Goal: Information Seeking & Learning: Learn about a topic

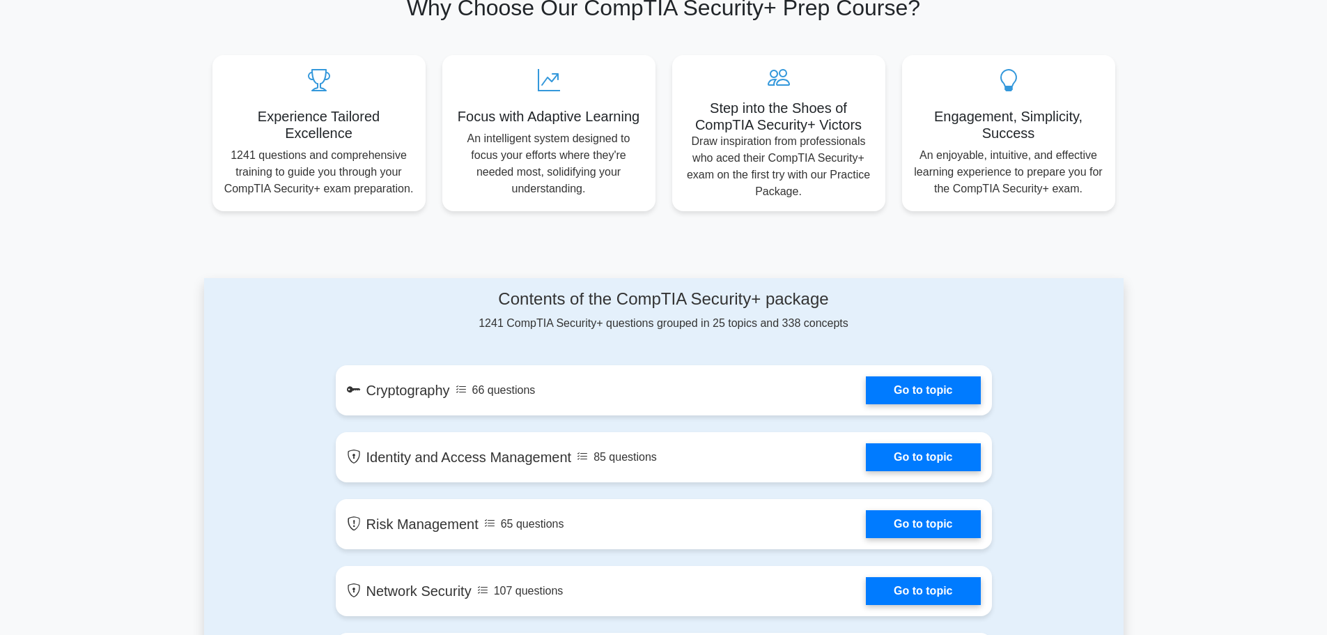
scroll to position [279, 0]
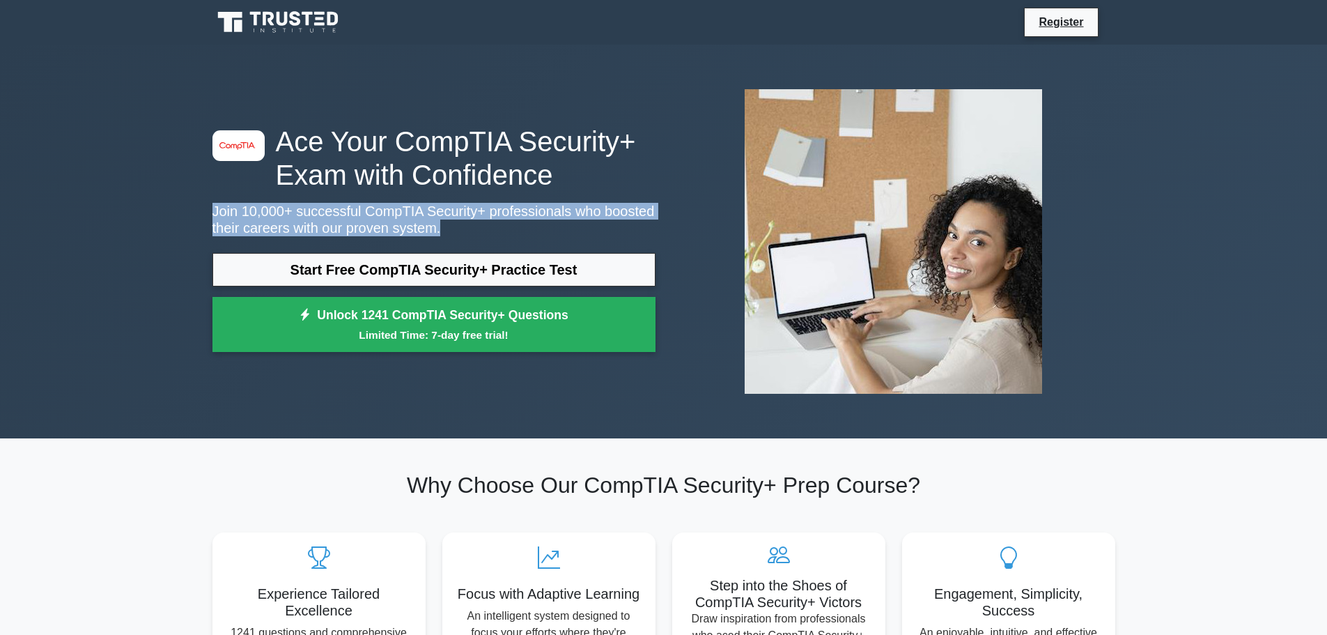
drag, startPoint x: 209, startPoint y: 213, endPoint x: 422, endPoint y: 226, distance: 213.6
click at [424, 229] on div "image/svg+xml Ace Your CompTIA Security+ Exam with Confidence Join 10,000+ succ…" at bounding box center [434, 242] width 460 height 235
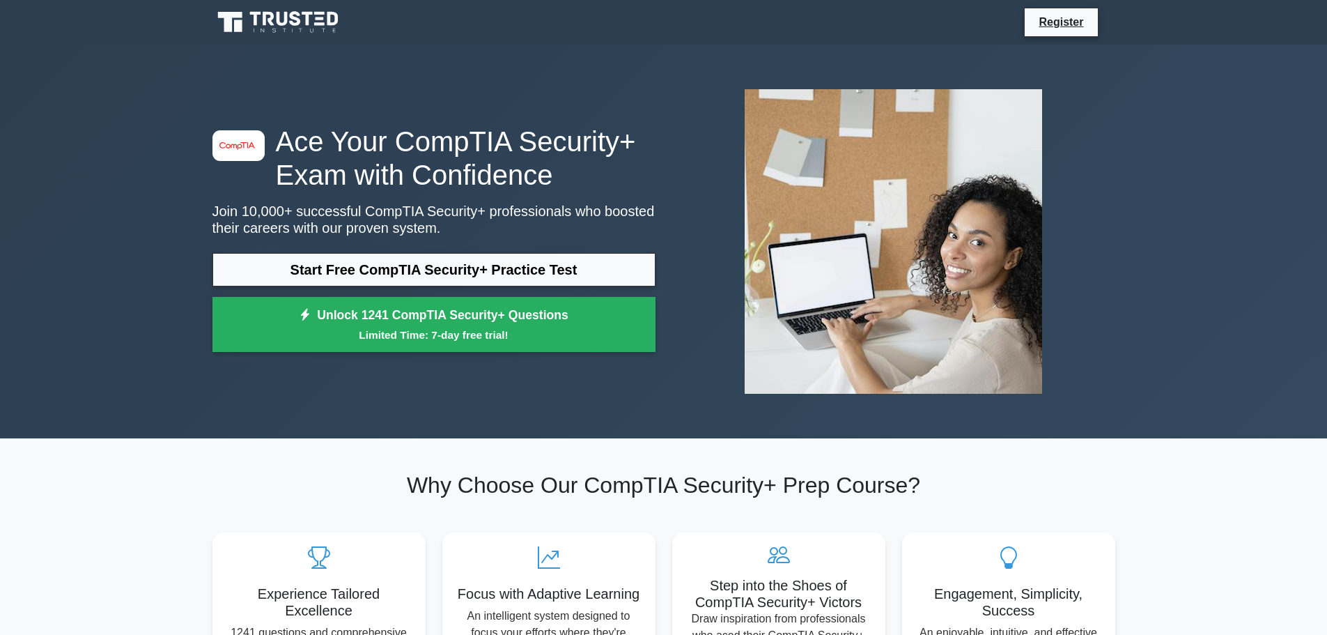
drag, startPoint x: 104, startPoint y: 157, endPoint x: 374, endPoint y: 231, distance: 279.5
click at [107, 157] on div "image/svg+xml Ace Your CompTIA Security+ Exam with Confidence Join 10,000+ succ…" at bounding box center [663, 242] width 1327 height 394
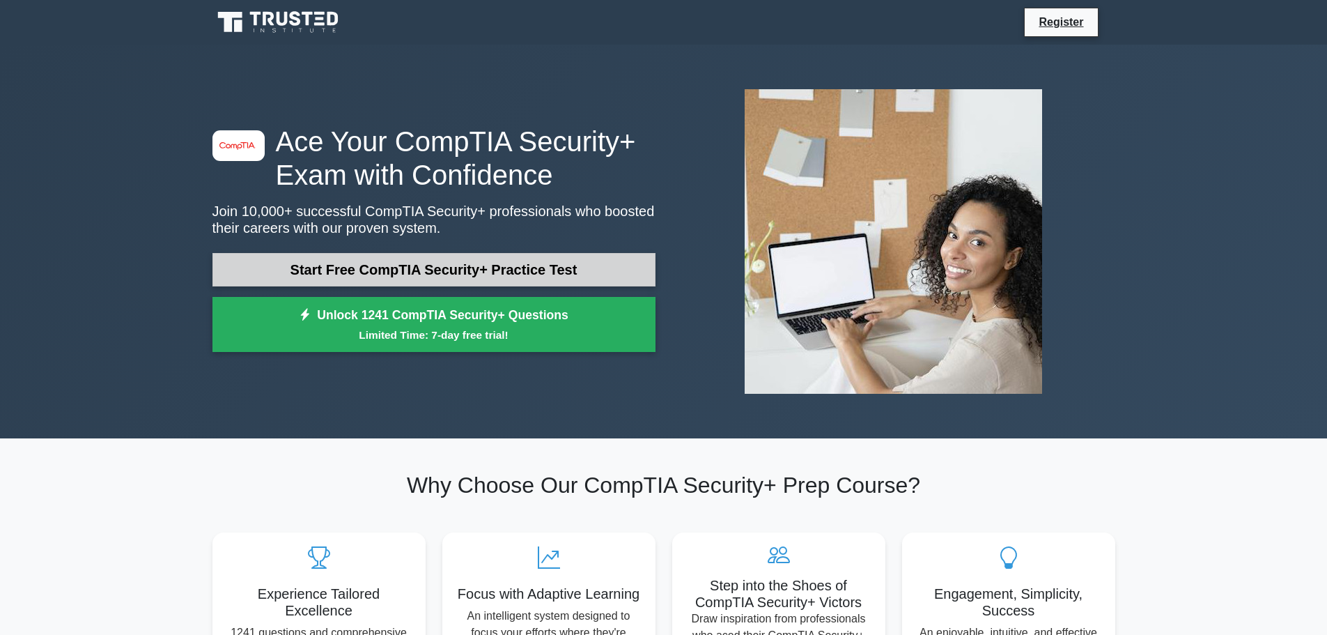
click at [384, 258] on link "Start Free CompTIA Security+ Practice Test" at bounding box center [433, 269] width 443 height 33
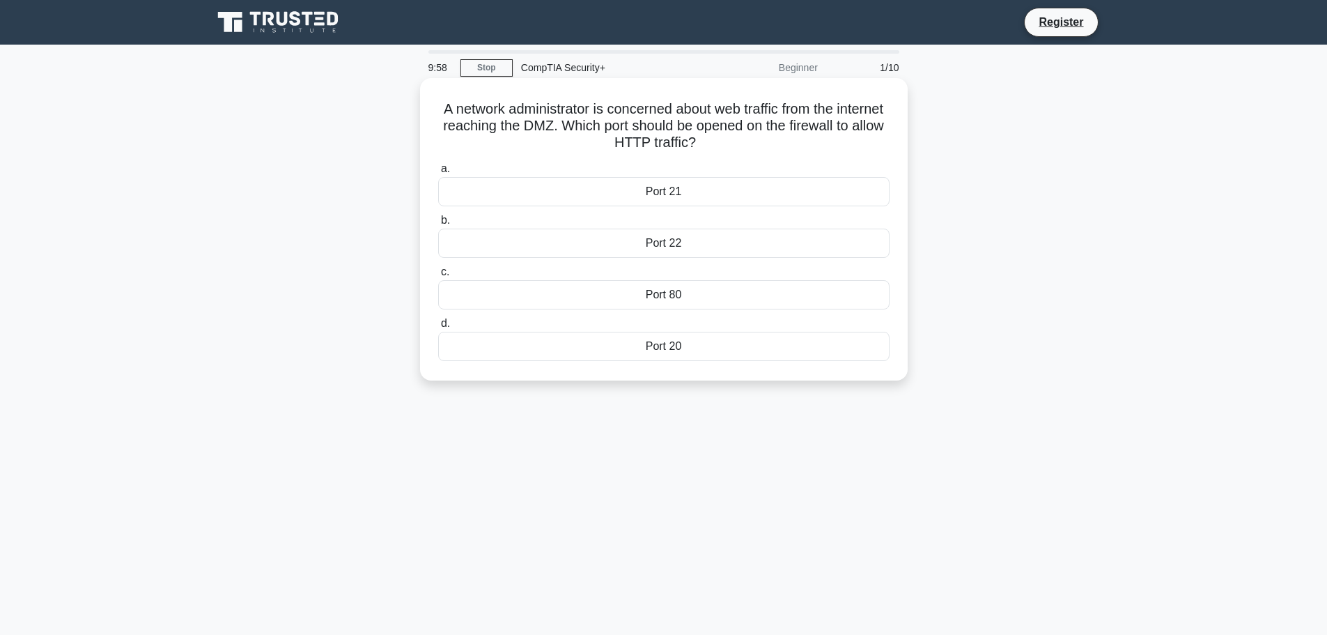
drag, startPoint x: 462, startPoint y: 114, endPoint x: 867, endPoint y: 139, distance: 405.5
click at [867, 139] on h5 "A network administrator is concerned about web traffic from the internet reachi…" at bounding box center [664, 126] width 454 height 52
click at [1071, 134] on div "A network administrator is concerned about web traffic from the internet reachi…" at bounding box center [664, 241] width 920 height 319
click at [656, 296] on div "Port 80" at bounding box center [663, 294] width 451 height 29
click at [438, 277] on input "c. Port 80" at bounding box center [438, 272] width 0 height 9
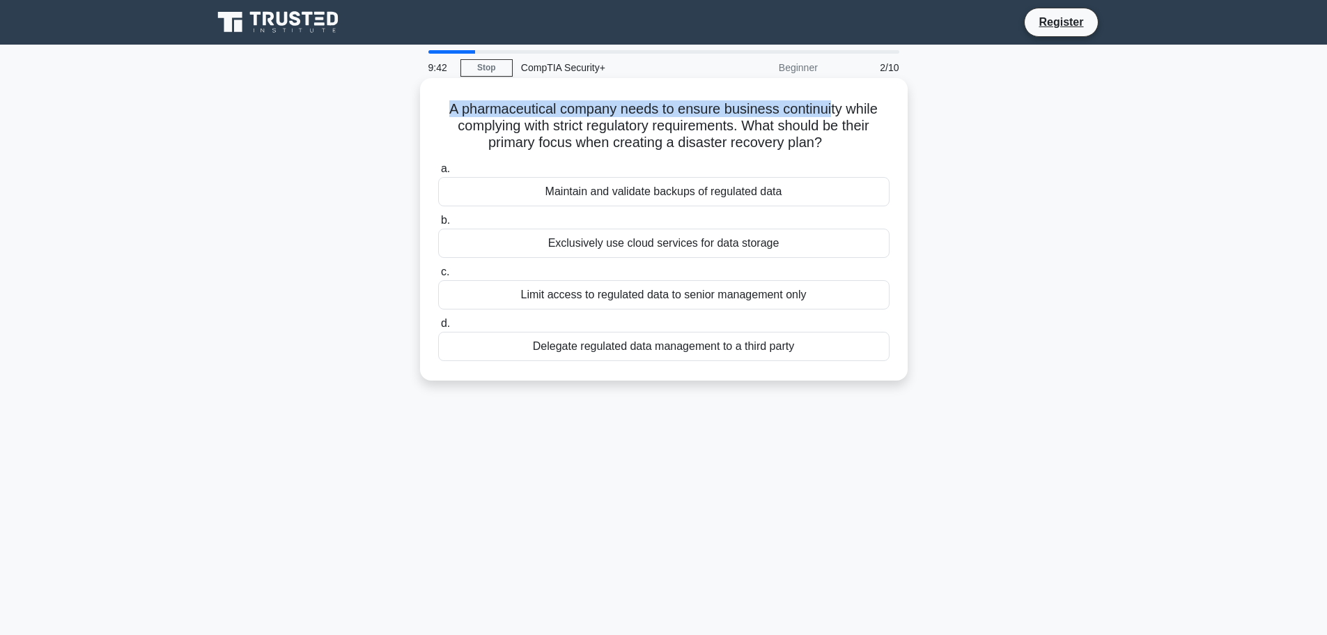
drag, startPoint x: 446, startPoint y: 111, endPoint x: 677, endPoint y: 109, distance: 231.3
click at [833, 103] on h5 "A pharmaceutical company needs to ensure business continuity while complying wi…" at bounding box center [664, 126] width 454 height 52
click at [642, 191] on div "Maintain and validate backups of regulated data" at bounding box center [663, 191] width 451 height 29
click at [438, 173] on input "a. Maintain and validate backups of regulated data" at bounding box center [438, 168] width 0 height 9
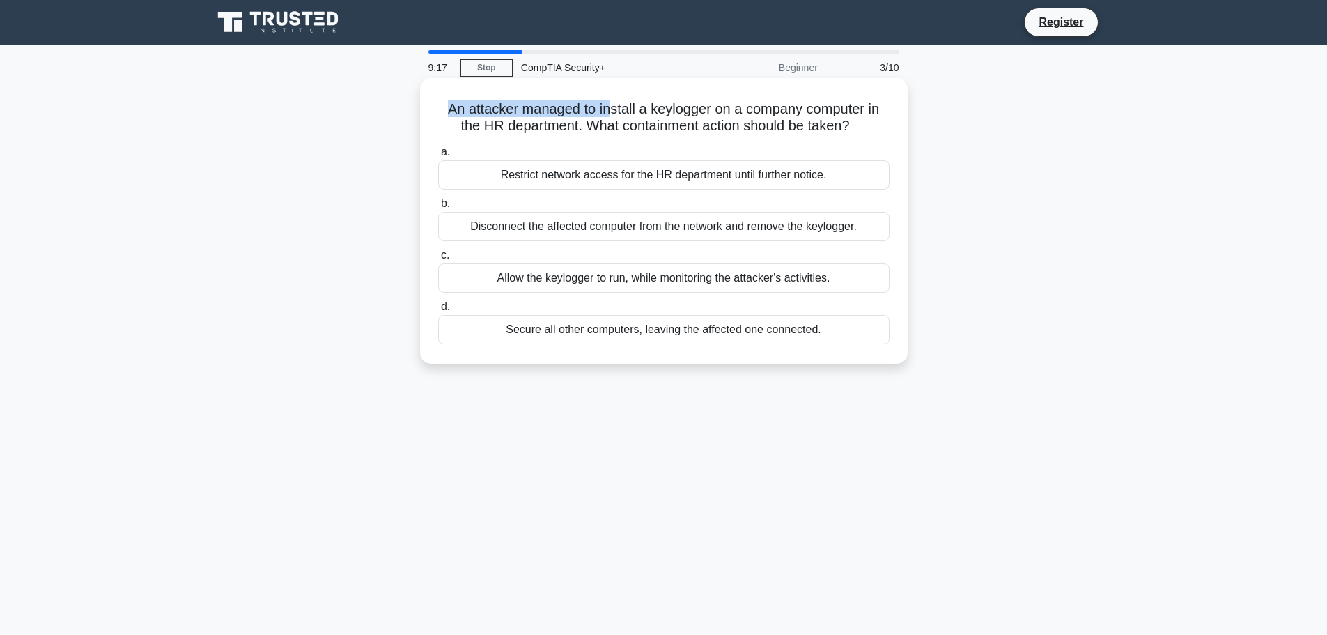
drag, startPoint x: 442, startPoint y: 109, endPoint x: 607, endPoint y: 111, distance: 165.8
click at [607, 111] on h5 "An attacker managed to install a keylogger on a company computer in the HR depa…" at bounding box center [664, 117] width 454 height 35
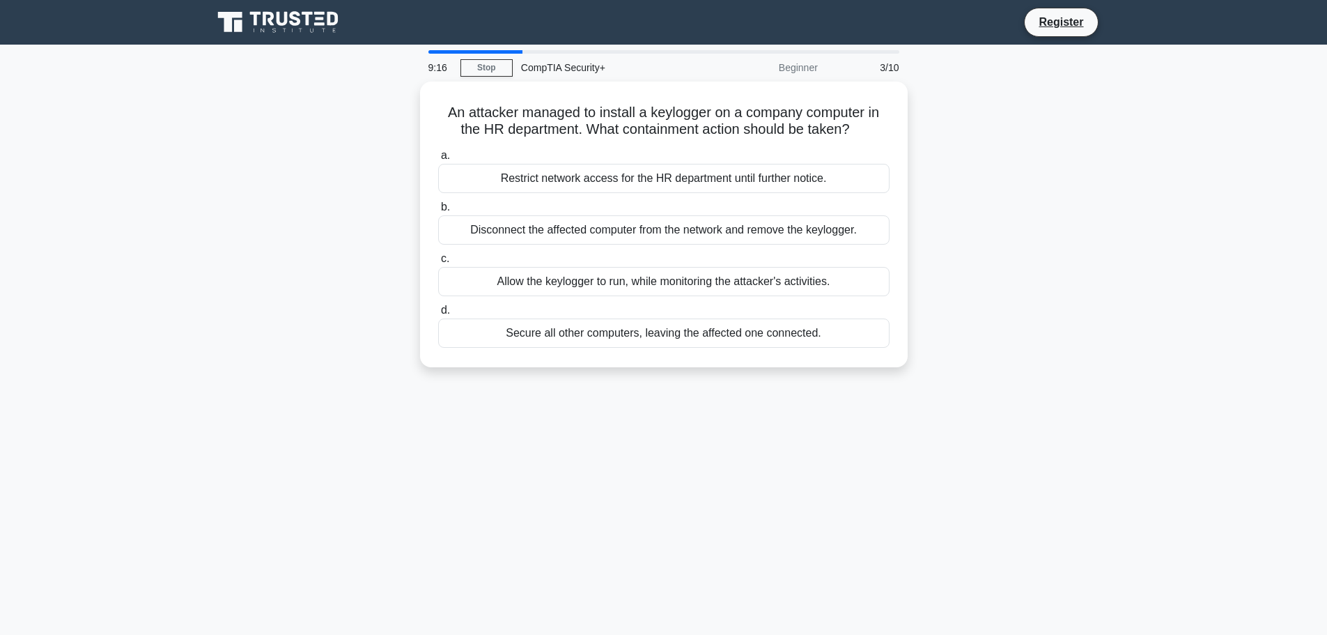
click at [1023, 136] on div "An attacker managed to install a keylogger on a company computer in the HR depa…" at bounding box center [664, 233] width 920 height 302
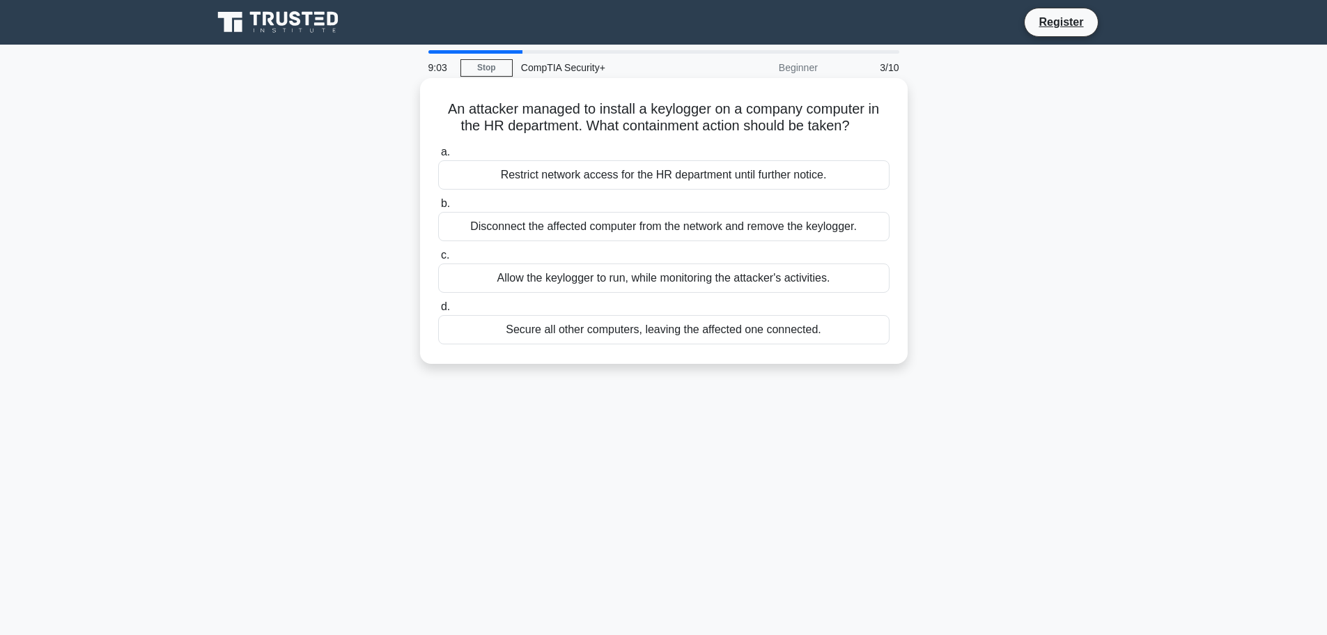
click at [640, 224] on div "Disconnect the affected computer from the network and remove the keylogger." at bounding box center [663, 226] width 451 height 29
click at [438, 208] on input "b. Disconnect the affected computer from the network and remove the keylogger." at bounding box center [438, 203] width 0 height 9
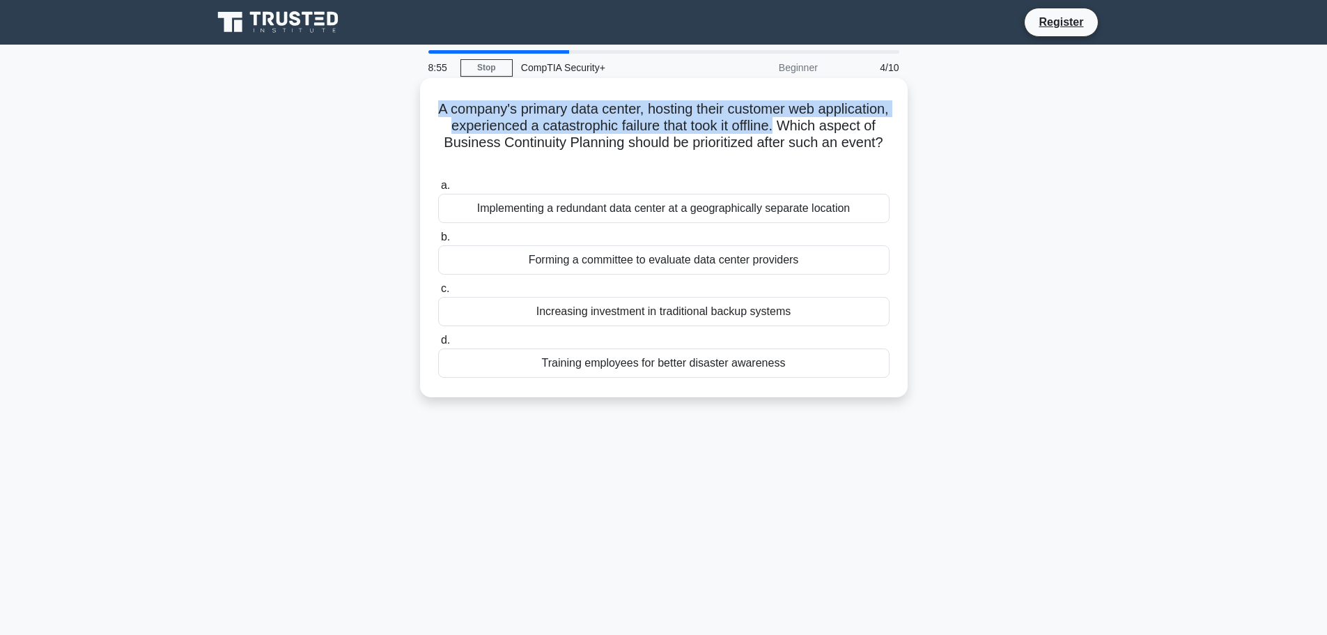
drag, startPoint x: 470, startPoint y: 114, endPoint x: 871, endPoint y: 123, distance: 400.7
click at [871, 123] on h5 "A company's primary data center, hosting their customer web application, experi…" at bounding box center [664, 134] width 454 height 68
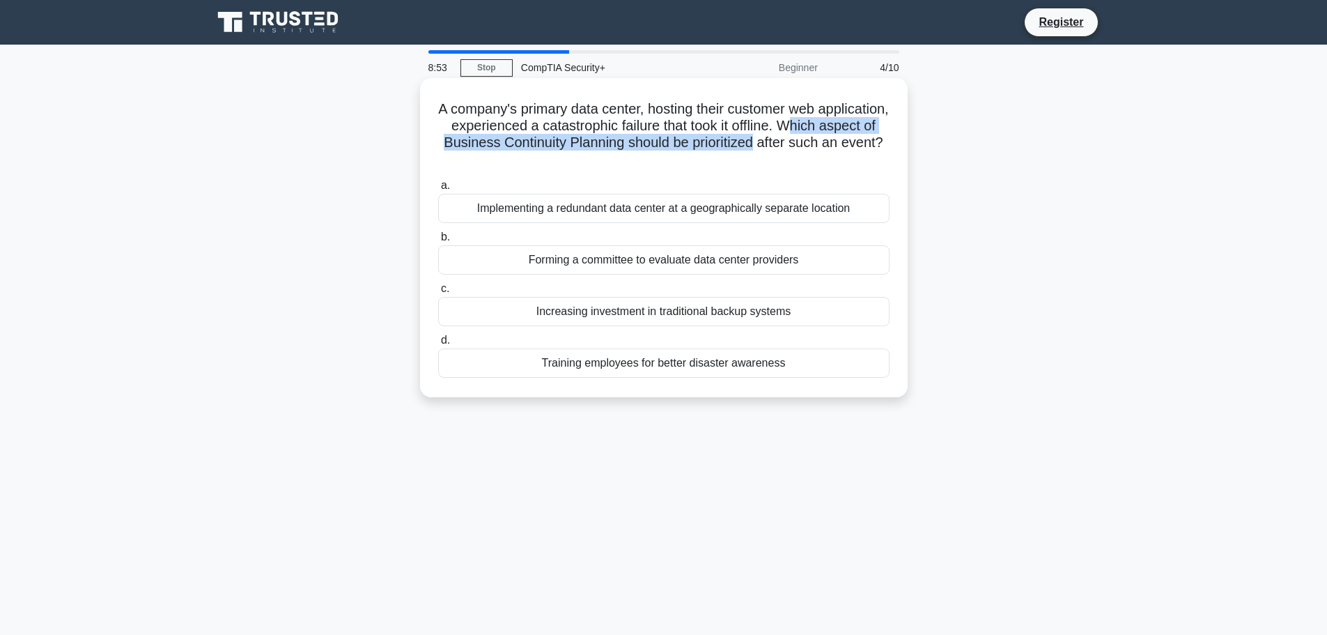
drag, startPoint x: 461, startPoint y: 144, endPoint x: 891, endPoint y: 144, distance: 429.8
click at [891, 144] on div "A company's primary data center, hosting their customer web application, experi…" at bounding box center [664, 238] width 477 height 308
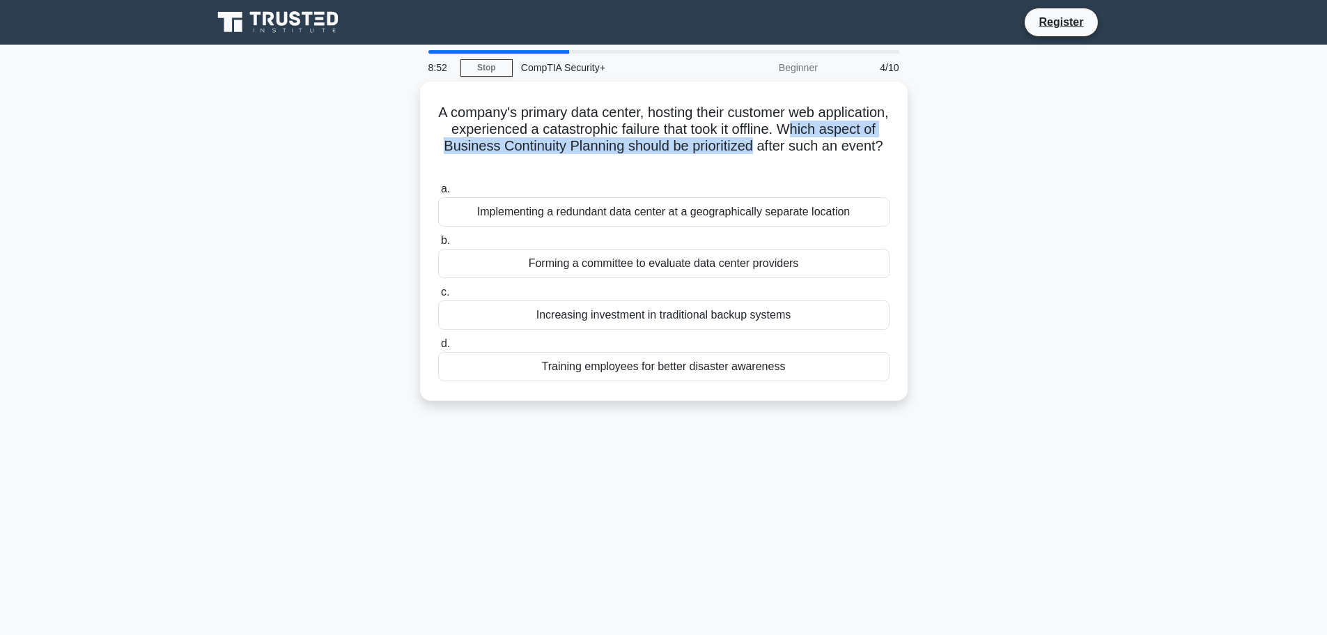
click at [1086, 144] on div "A company's primary data center, hosting their customer web application, experi…" at bounding box center [664, 250] width 920 height 336
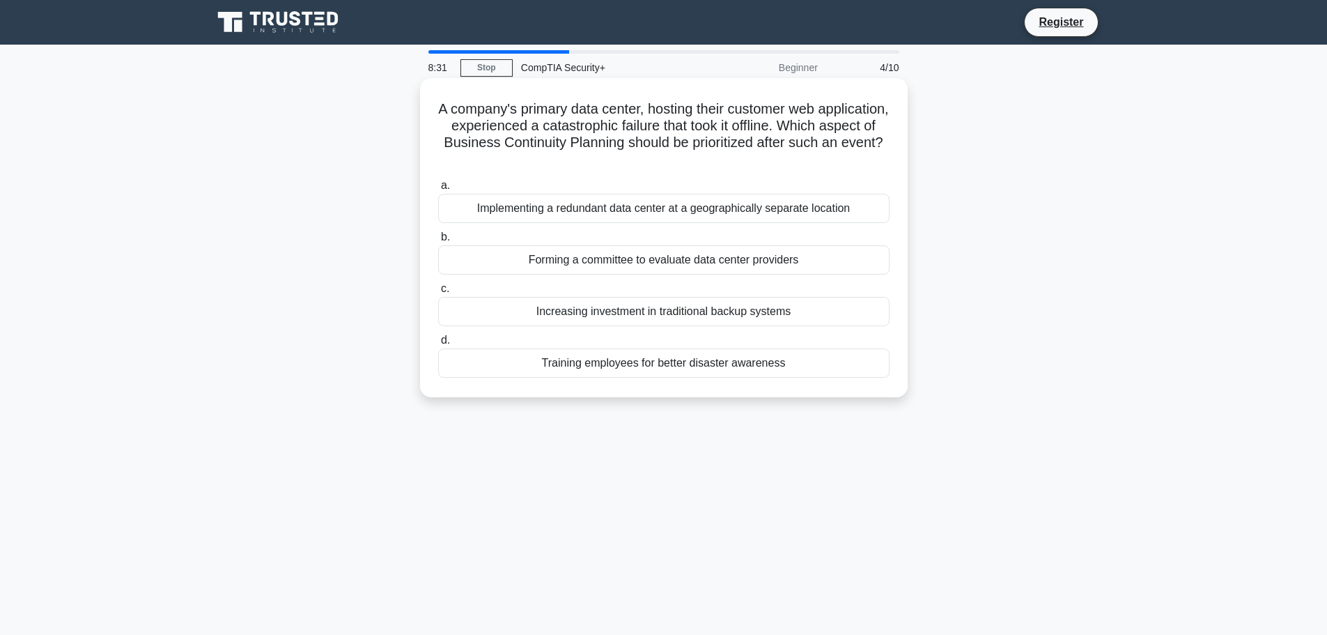
click at [599, 213] on div "Implementing a redundant data center at a geographically separate location" at bounding box center [663, 208] width 451 height 29
click at [438, 190] on input "a. Implementing a redundant data center at a geographically separate location" at bounding box center [438, 185] width 0 height 9
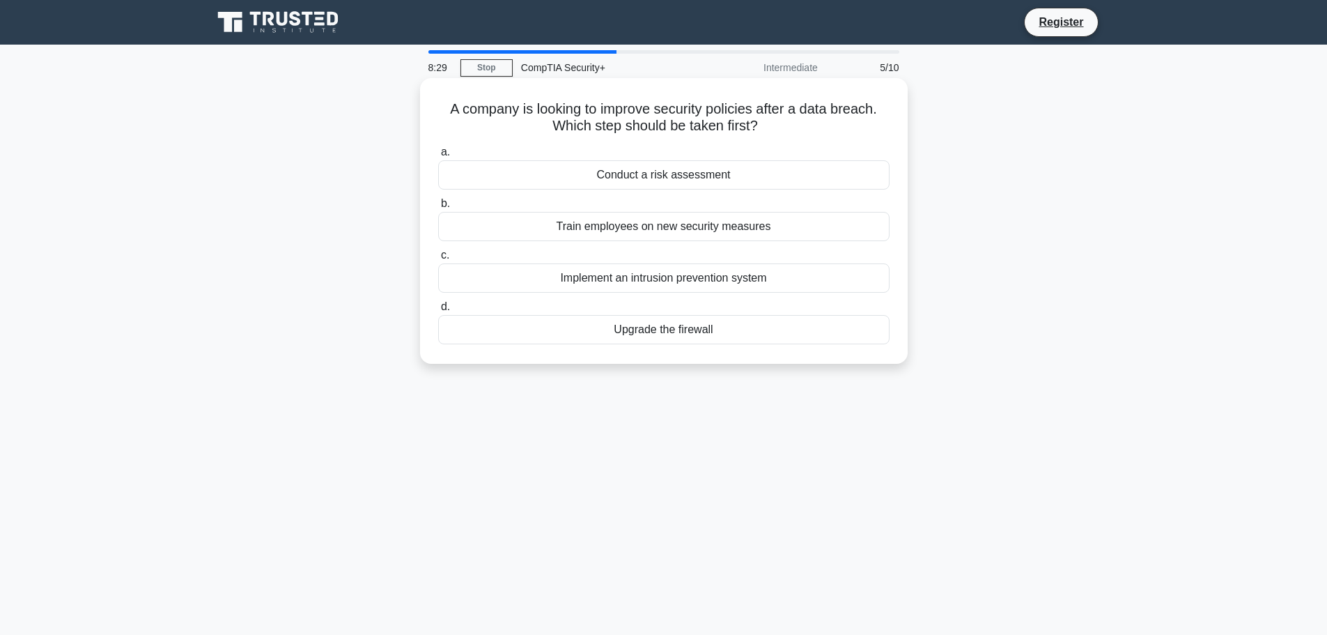
drag, startPoint x: 446, startPoint y: 109, endPoint x: 877, endPoint y: 123, distance: 431.4
click at [877, 123] on h5 "A company is looking to improve security policies after a data breach. Which st…" at bounding box center [664, 117] width 454 height 35
click at [971, 123] on div "A company is looking to improve security policies after a data breach. Which st…" at bounding box center [664, 233] width 920 height 302
drag, startPoint x: 447, startPoint y: 113, endPoint x: 763, endPoint y: 128, distance: 316.0
click at [763, 128] on h5 "A company is looking to improve security policies after a data breach. Which st…" at bounding box center [664, 117] width 454 height 35
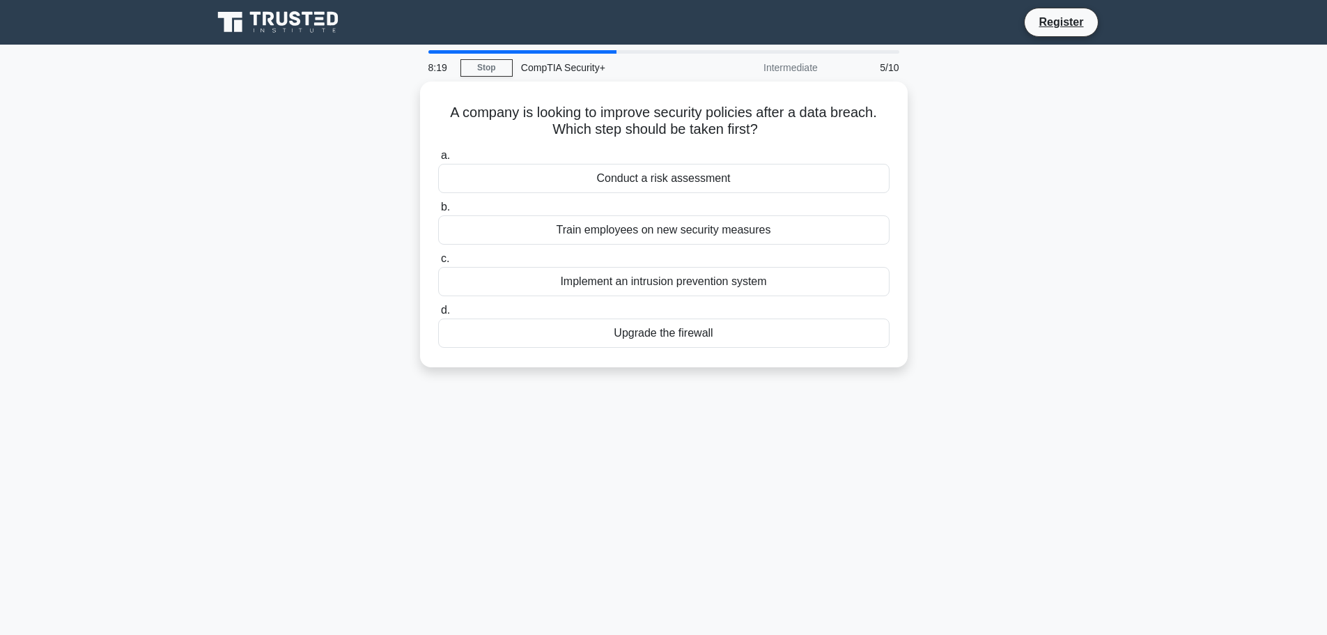
click at [1078, 137] on div "A company is looking to improve security policies after a data breach. Which st…" at bounding box center [664, 233] width 920 height 302
click at [661, 173] on div "Conduct a risk assessment" at bounding box center [663, 174] width 451 height 29
click at [438, 157] on input "a. Conduct a risk assessment" at bounding box center [438, 152] width 0 height 9
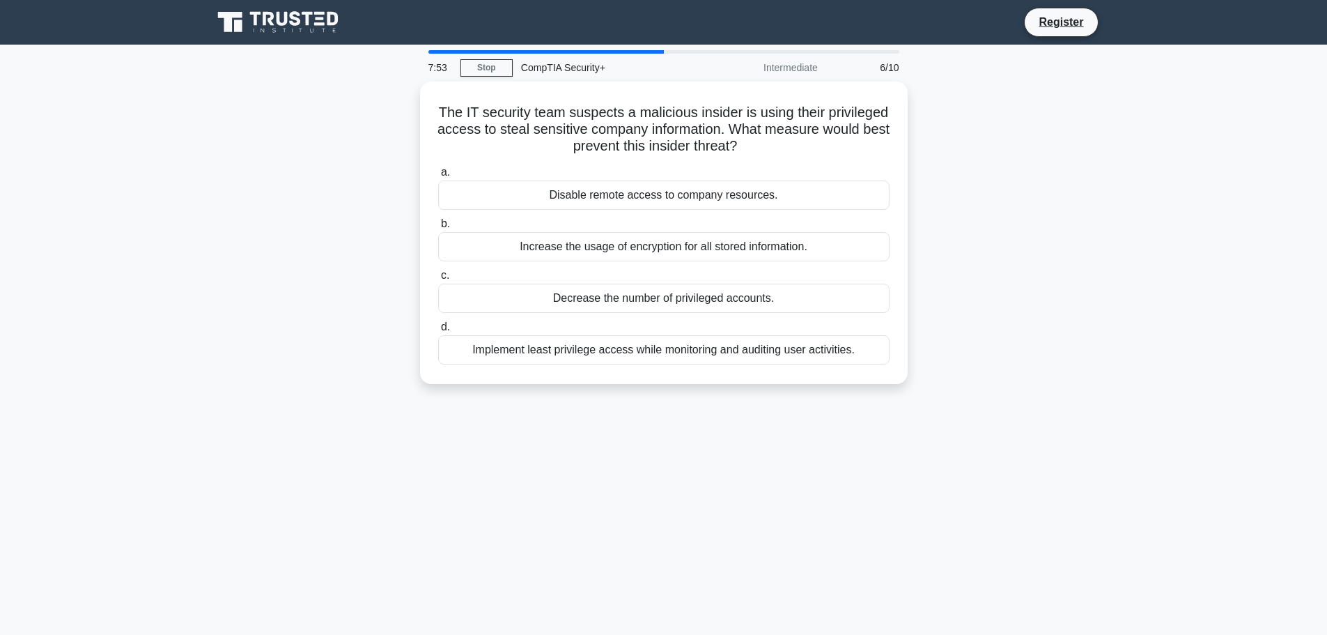
drag, startPoint x: 470, startPoint y: 111, endPoint x: 941, endPoint y: 146, distance: 472.9
click at [802, 148] on h5 "The IT security team suspects a malicious insider is using their privileged acc…" at bounding box center [664, 130] width 454 height 52
click at [990, 144] on div "The IT security team suspects a malicious insider is using their privileged acc…" at bounding box center [664, 241] width 920 height 319
click at [657, 350] on div "Implement least privilege access while monitoring and auditing user activities." at bounding box center [663, 346] width 451 height 29
click at [438, 328] on input "d. Implement least privilege access while monitoring and auditing user activiti…" at bounding box center [438, 323] width 0 height 9
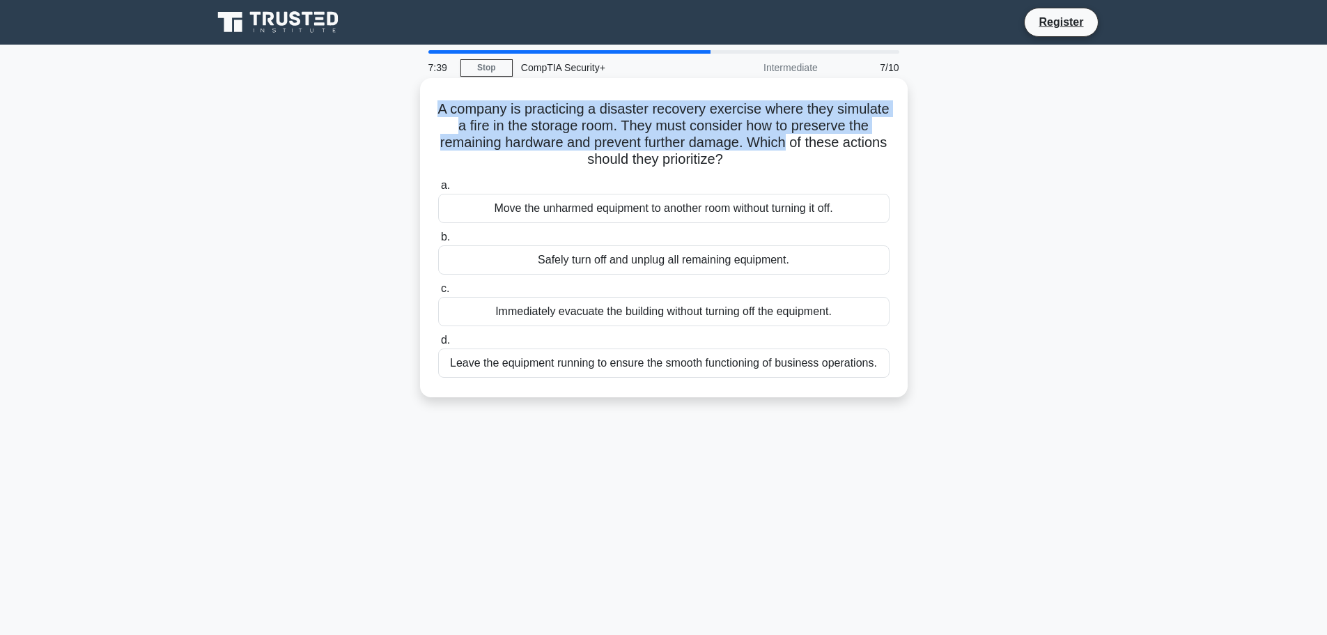
drag, startPoint x: 461, startPoint y: 111, endPoint x: 892, endPoint y: 148, distance: 432.7
click at [892, 148] on div "A company is practicing a disaster recovery exercise where they simulate a fire…" at bounding box center [664, 238] width 477 height 308
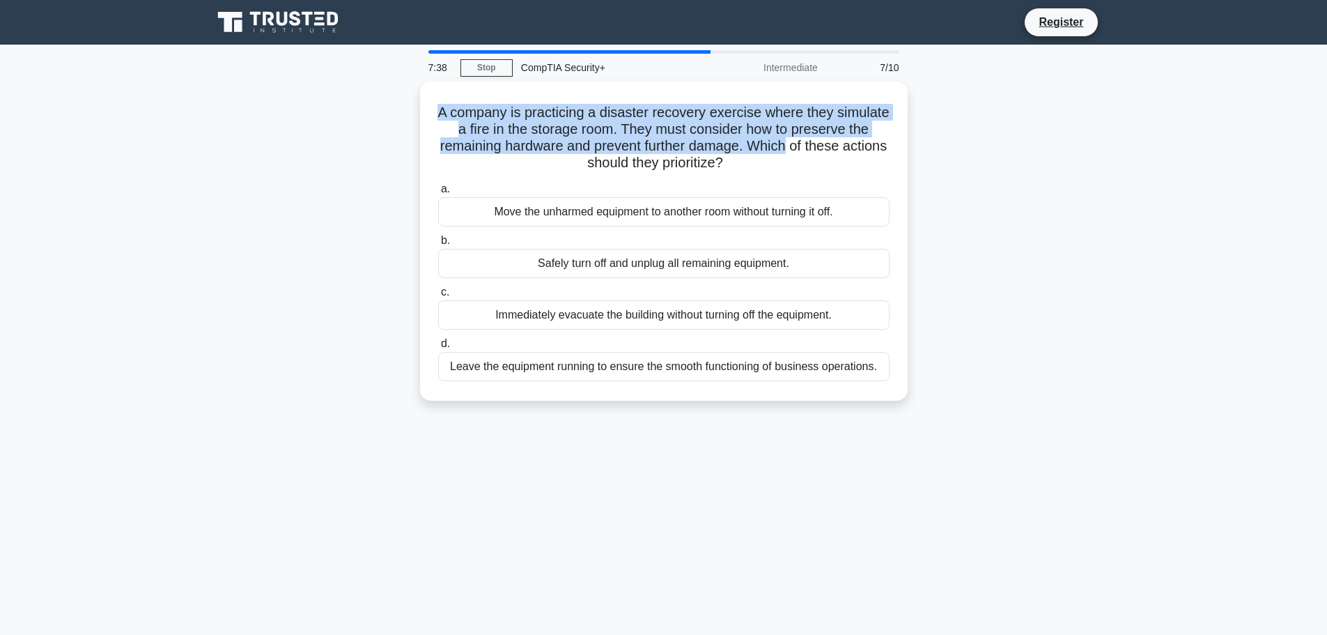
click at [1198, 143] on main "7:38 Stop CompTIA Security+ Intermediate 7/10 A company is practicing a disaste…" at bounding box center [663, 399] width 1327 height 708
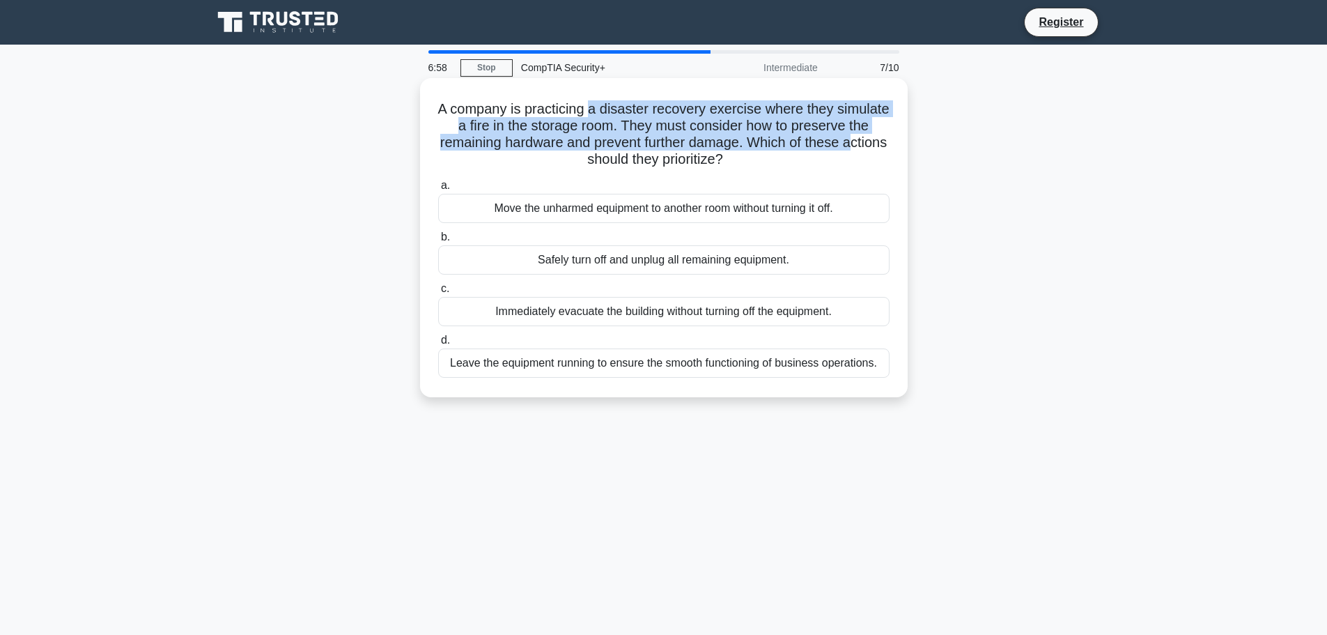
drag, startPoint x: 619, startPoint y: 106, endPoint x: 605, endPoint y: 157, distance: 52.7
drag, startPoint x: 605, startPoint y: 157, endPoint x: 663, endPoint y: 112, distance: 73.0
click at [663, 112] on h5 "A company is practicing a disaster recovery exercise where they simulate a fire…" at bounding box center [664, 134] width 454 height 68
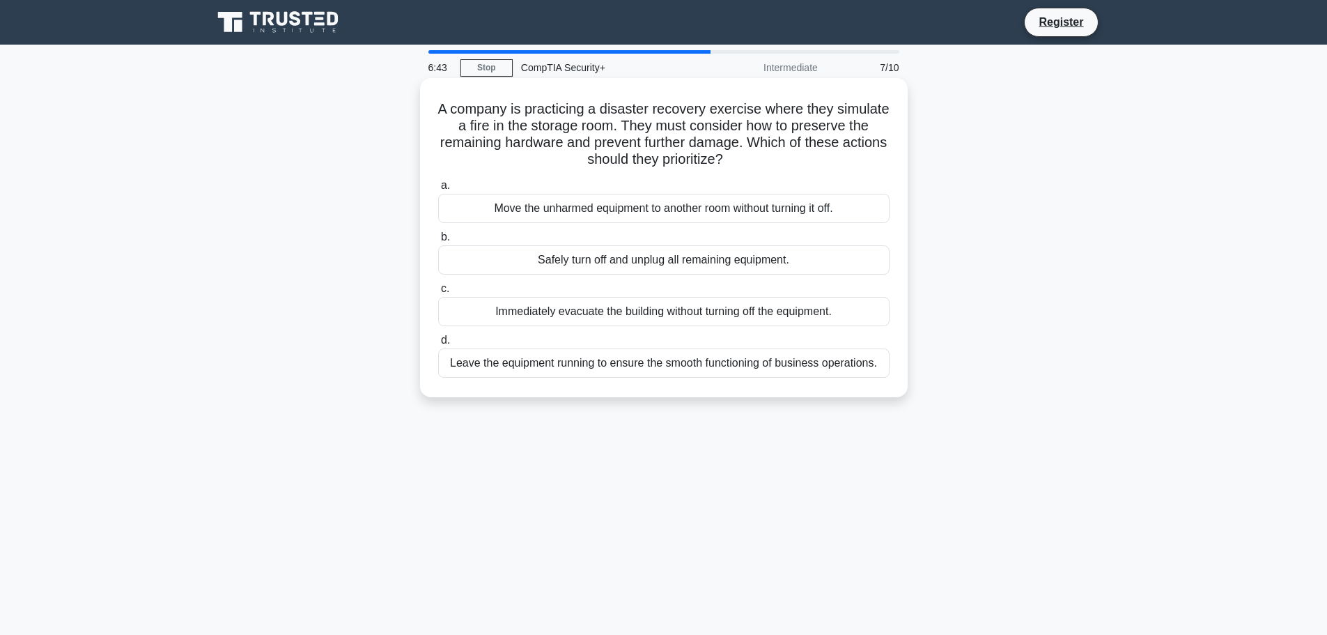
click at [568, 311] on div "Immediately evacuate the building without turning off the equipment." at bounding box center [663, 311] width 451 height 29
click at [438, 293] on input "c. Immediately evacuate the building without turning off the equipment." at bounding box center [438, 288] width 0 height 9
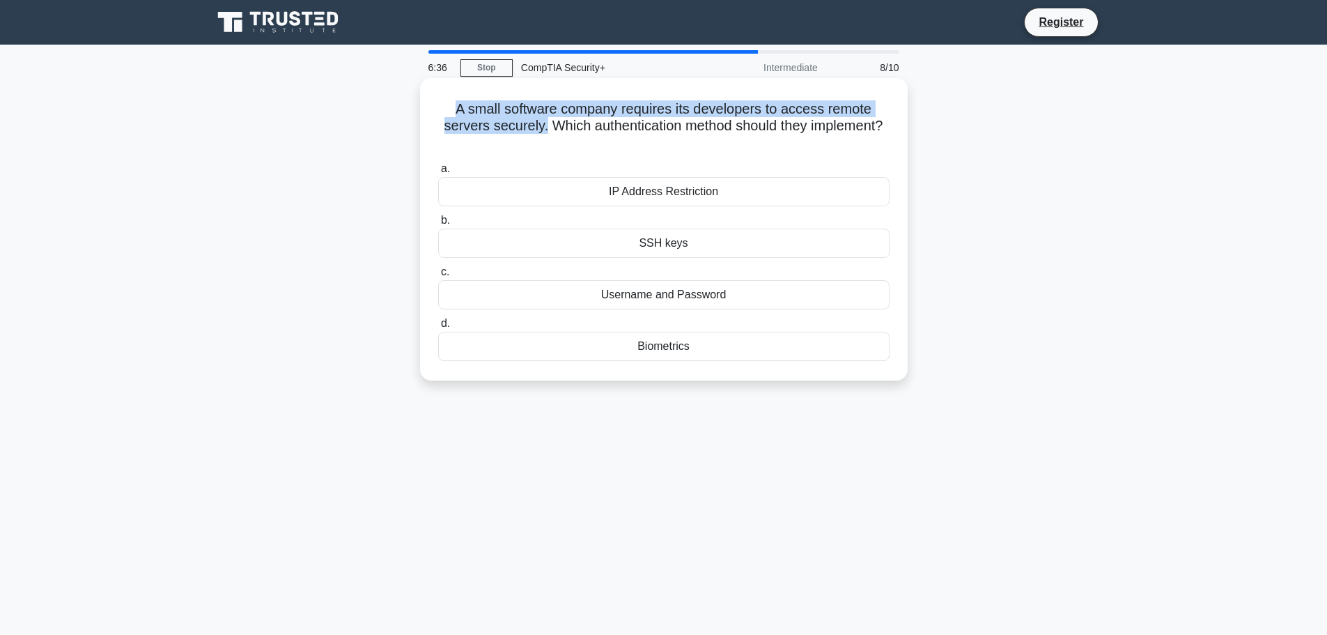
drag, startPoint x: 453, startPoint y: 113, endPoint x: 542, endPoint y: 126, distance: 90.1
click at [542, 126] on h5 "A small software company requires its developers to access remote servers secur…" at bounding box center [664, 126] width 454 height 52
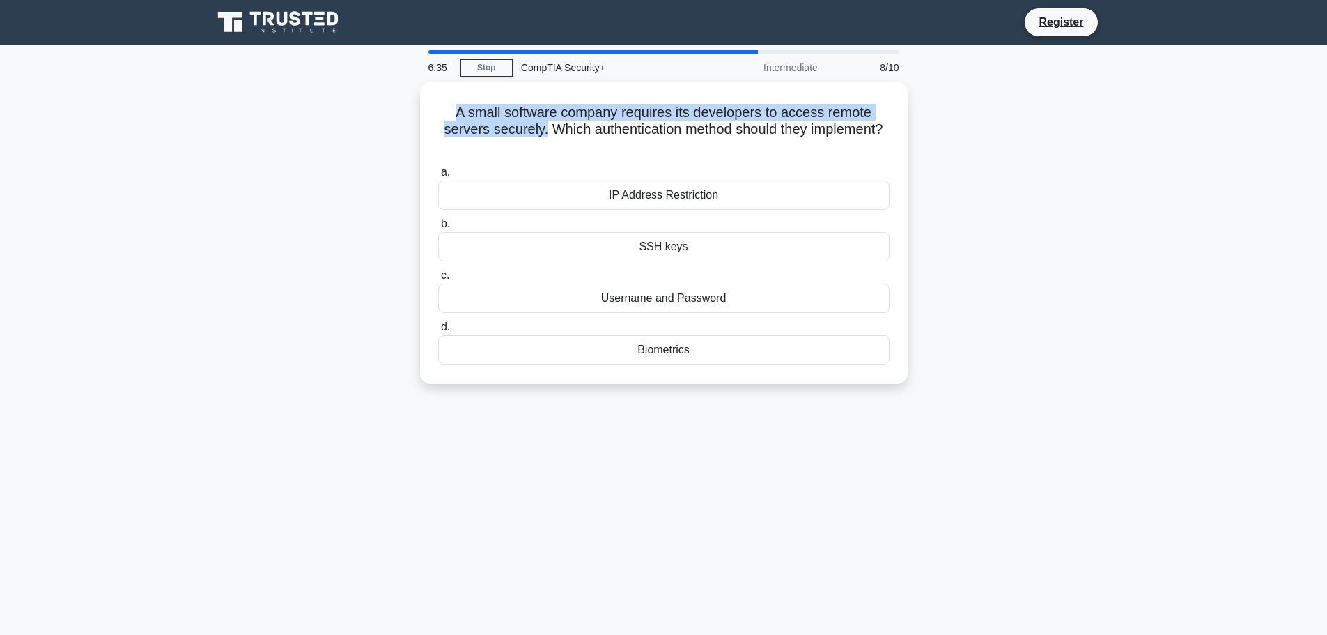
click at [318, 127] on div "A small software company requires its developers to access remote servers secur…" at bounding box center [664, 241] width 920 height 319
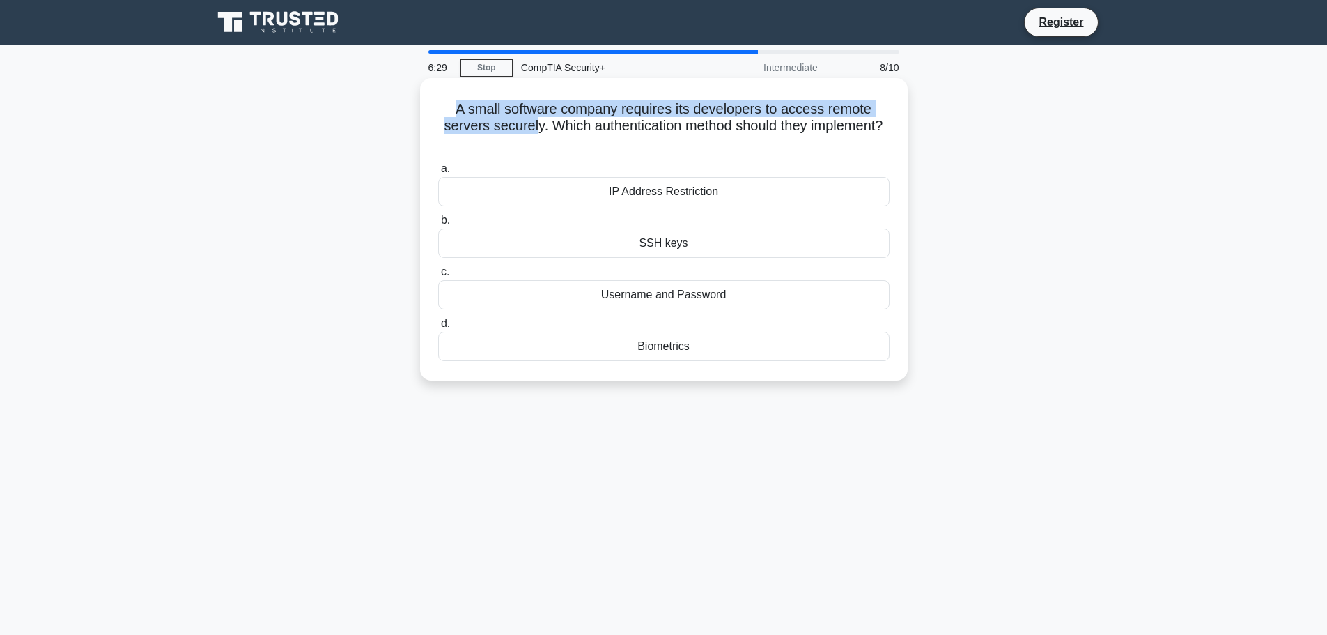
drag, startPoint x: 453, startPoint y: 114, endPoint x: 531, endPoint y: 123, distance: 78.5
click at [531, 123] on h5 "A small software company requires its developers to access remote servers secur…" at bounding box center [664, 126] width 454 height 52
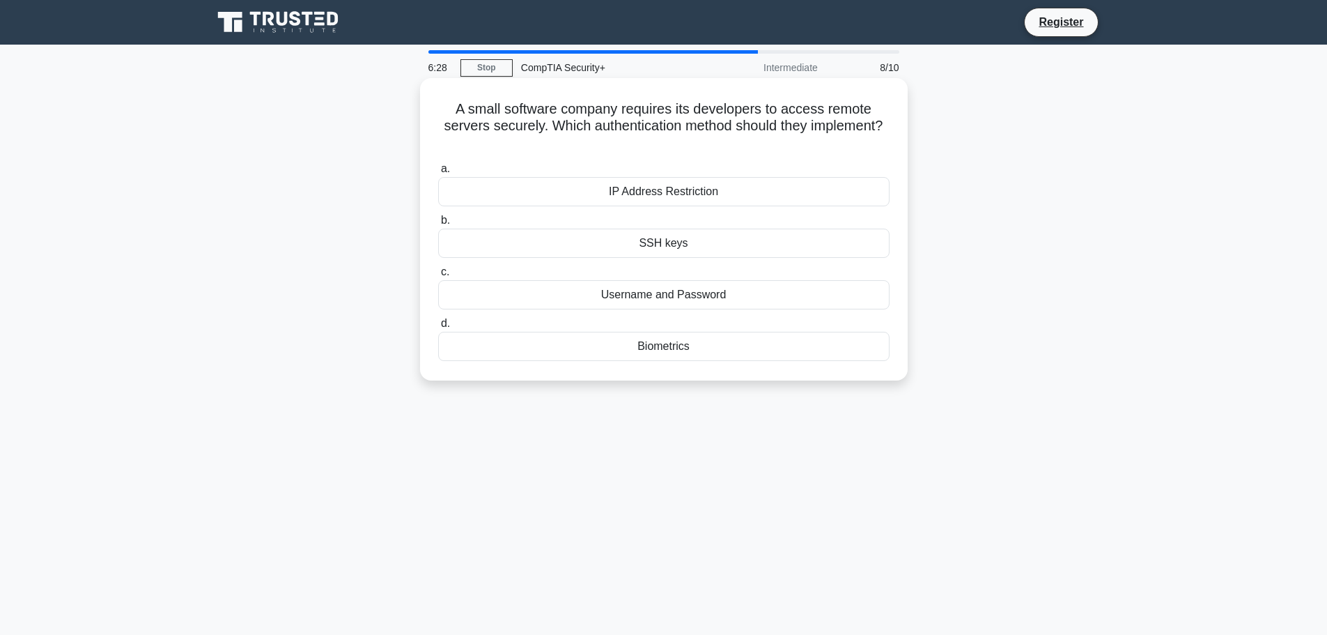
drag, startPoint x: 975, startPoint y: 121, endPoint x: 826, endPoint y: 121, distance: 148.4
click at [973, 121] on div "A small software company requires its developers to access remote servers secur…" at bounding box center [664, 241] width 920 height 319
drag, startPoint x: 451, startPoint y: 109, endPoint x: 918, endPoint y: 139, distance: 467.7
click at [918, 139] on div "A small software company requires its developers to access remote servers secur…" at bounding box center [664, 241] width 920 height 319
click at [584, 123] on h5 "A small software company requires its developers to access remote servers secur…" at bounding box center [664, 126] width 454 height 52
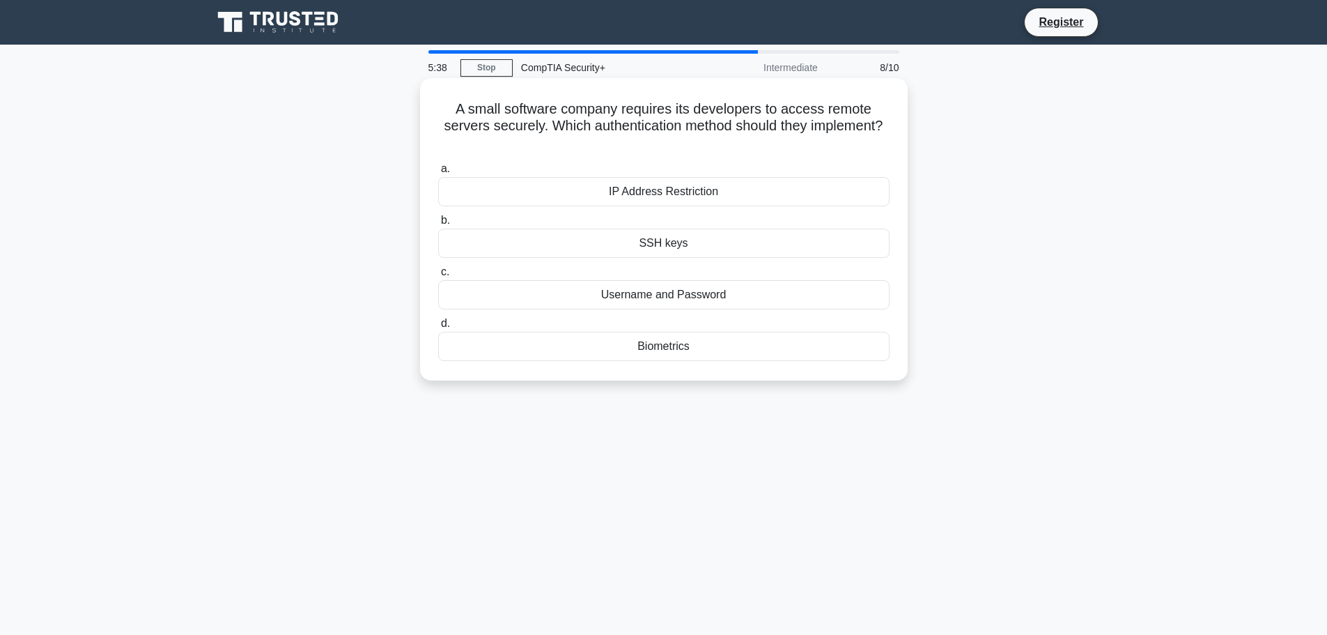
click at [649, 245] on div "SSH keys" at bounding box center [663, 243] width 451 height 29
click at [438, 225] on input "b. SSH keys" at bounding box center [438, 220] width 0 height 9
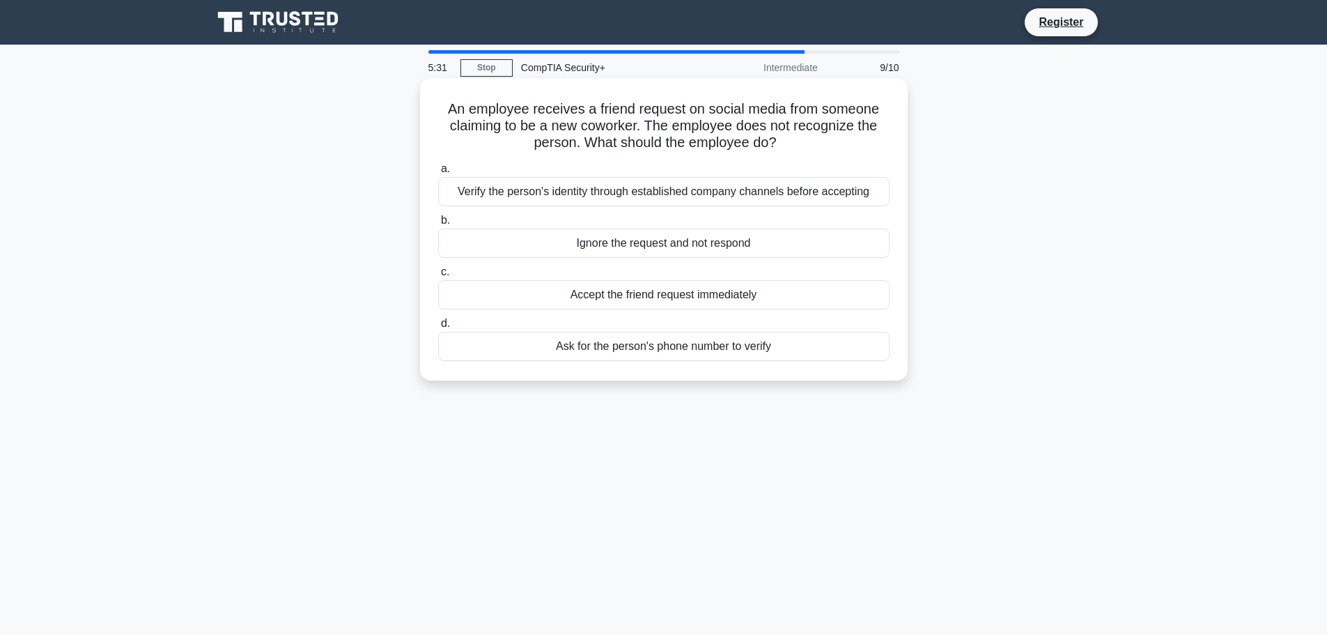
drag, startPoint x: 444, startPoint y: 109, endPoint x: 791, endPoint y: 154, distance: 349.8
click at [791, 154] on div "An employee receives a friend request on social media from someone claiming to …" at bounding box center [664, 229] width 477 height 291
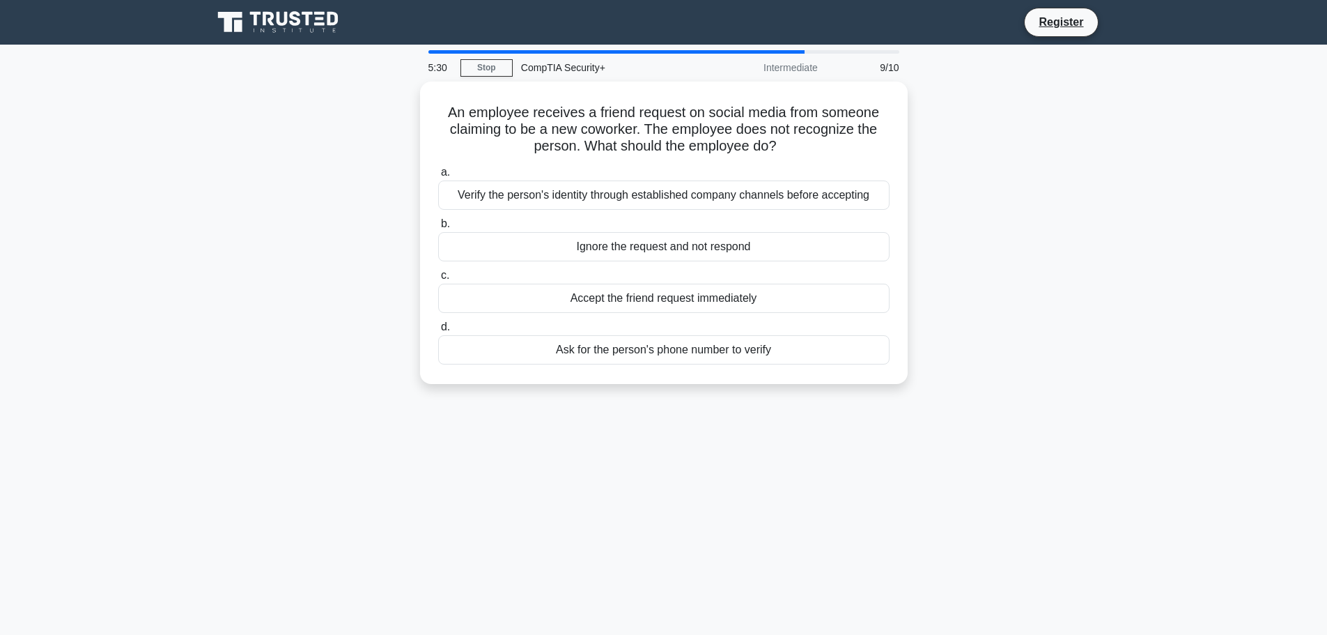
click at [1091, 152] on div "An employee receives a friend request on social media from someone claiming to …" at bounding box center [664, 241] width 920 height 319
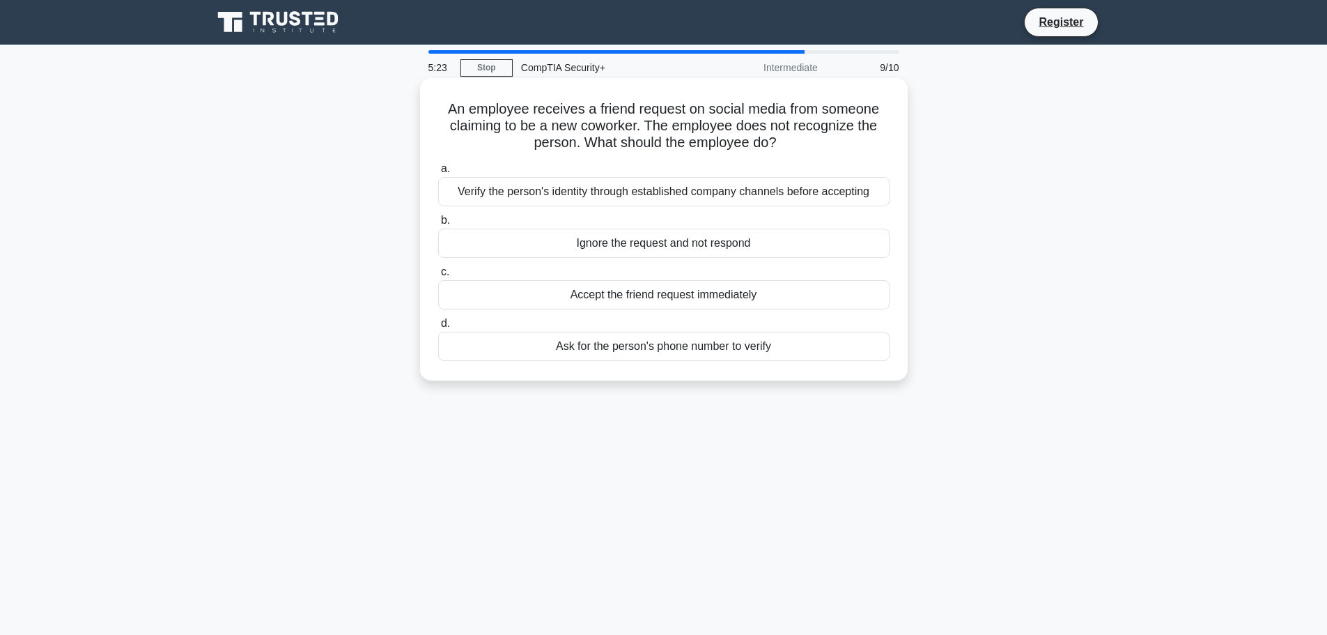
click at [640, 228] on label "b. Ignore the request and not respond" at bounding box center [663, 235] width 451 height 46
click at [438, 225] on input "b. Ignore the request and not respond" at bounding box center [438, 220] width 0 height 9
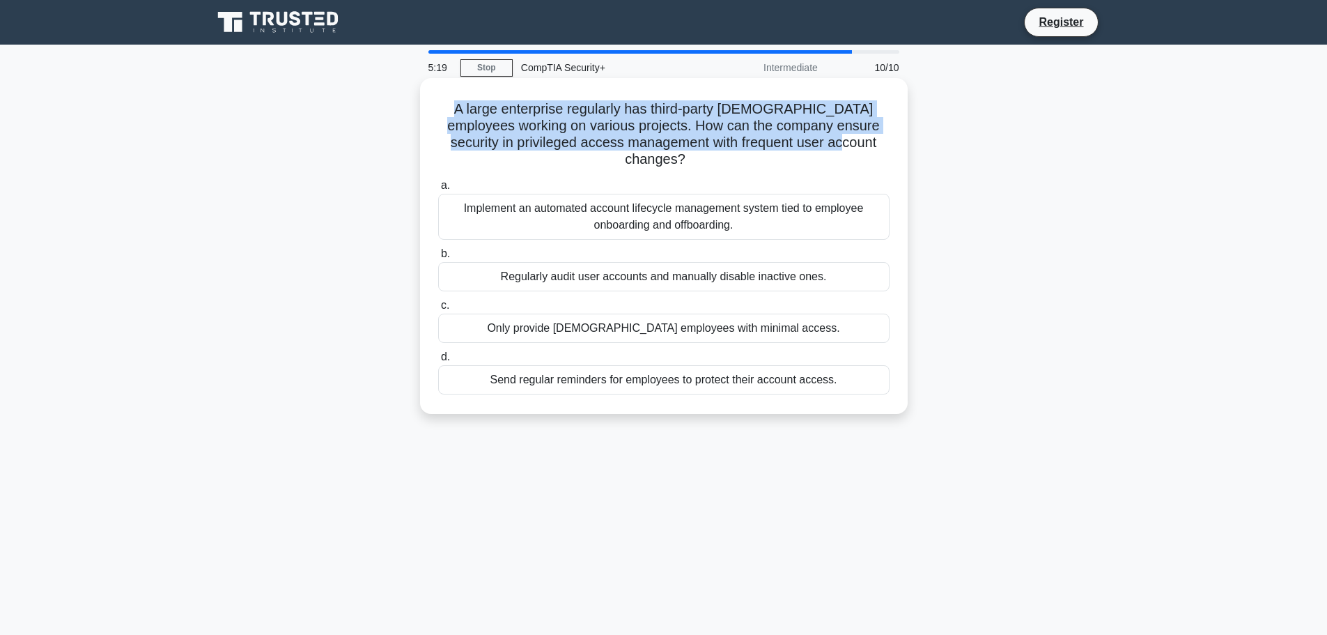
drag, startPoint x: 441, startPoint y: 112, endPoint x: 803, endPoint y: 135, distance: 363.0
click at [803, 135] on h5 "A large enterprise regularly has third-party contract employees working on vari…" at bounding box center [664, 134] width 454 height 68
click at [646, 134] on h5 "A large enterprise regularly has third-party contract employees working on vari…" at bounding box center [664, 134] width 454 height 68
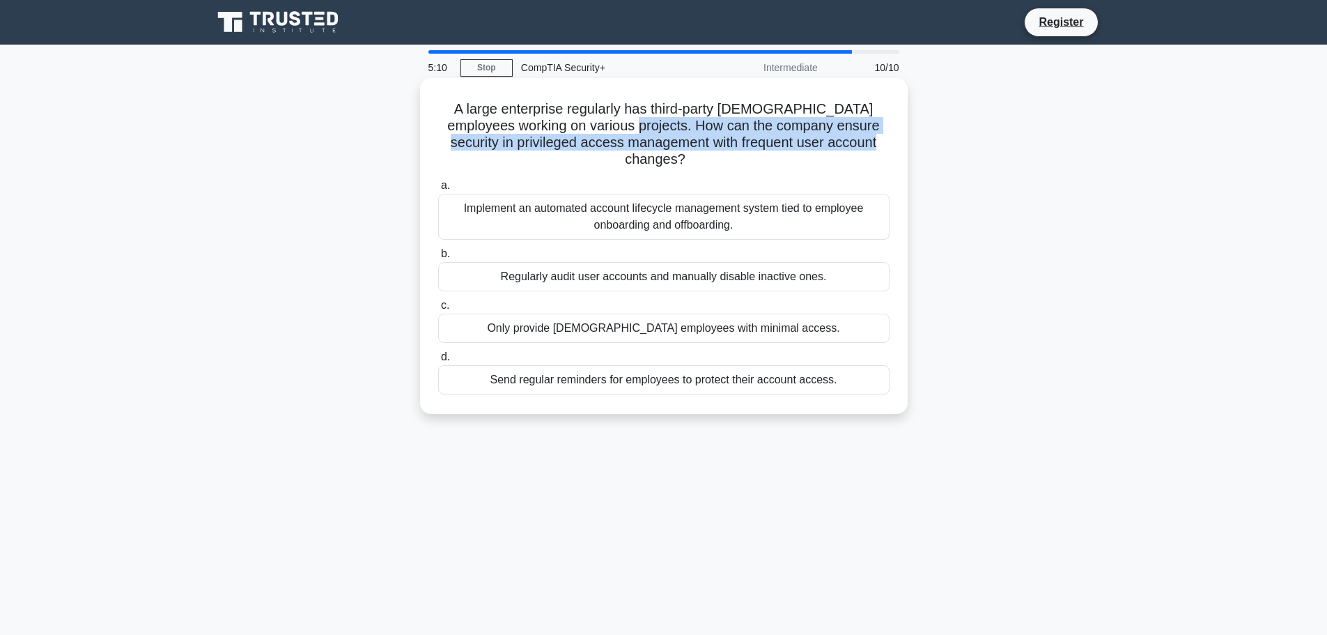
drag, startPoint x: 567, startPoint y: 125, endPoint x: 849, endPoint y: 139, distance: 282.5
click at [849, 139] on h5 "A large enterprise regularly has third-party contract employees working on vari…" at bounding box center [664, 134] width 454 height 68
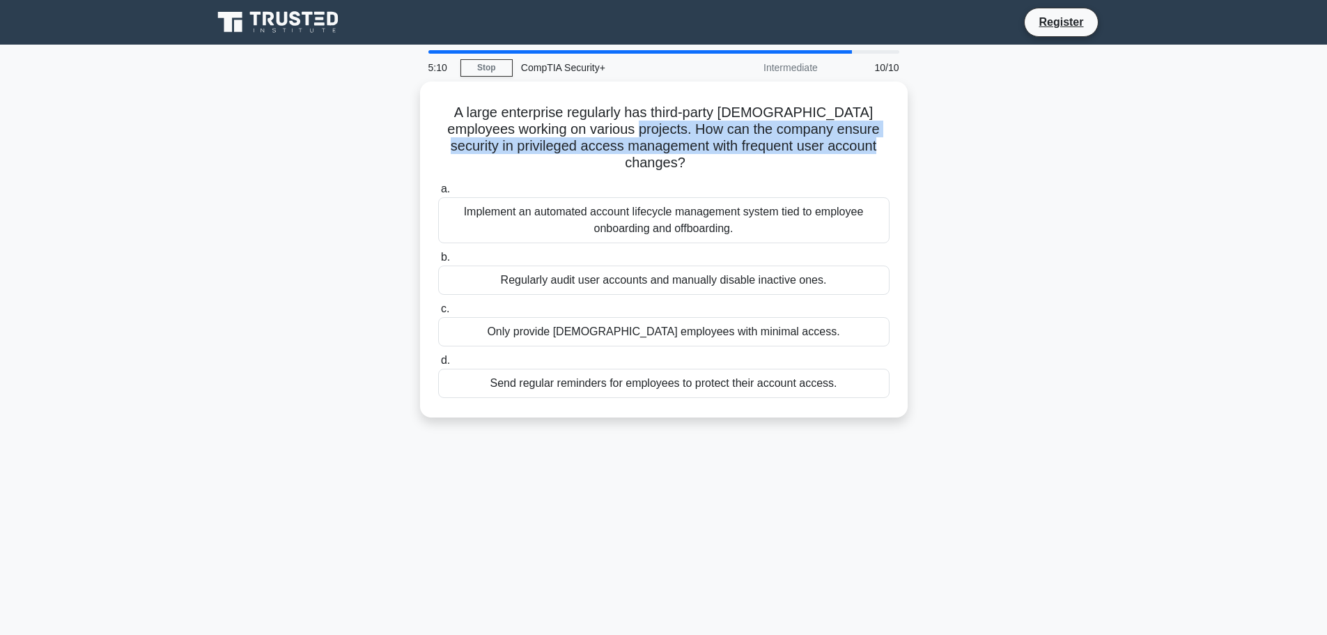
click at [1033, 129] on div "A large enterprise regularly has third-party contract employees working on vari…" at bounding box center [664, 258] width 920 height 353
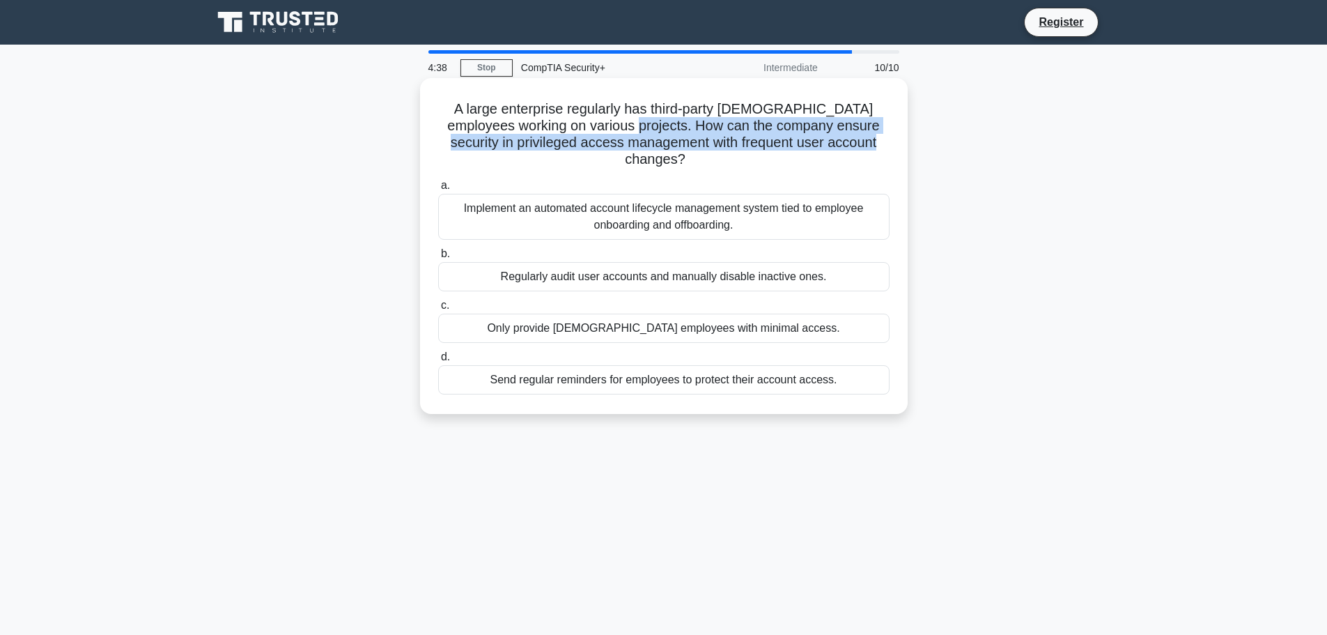
drag, startPoint x: 570, startPoint y: 127, endPoint x: 852, endPoint y: 140, distance: 282.4
click at [852, 140] on h5 "A large enterprise regularly has third-party contract employees working on vari…" at bounding box center [664, 134] width 454 height 68
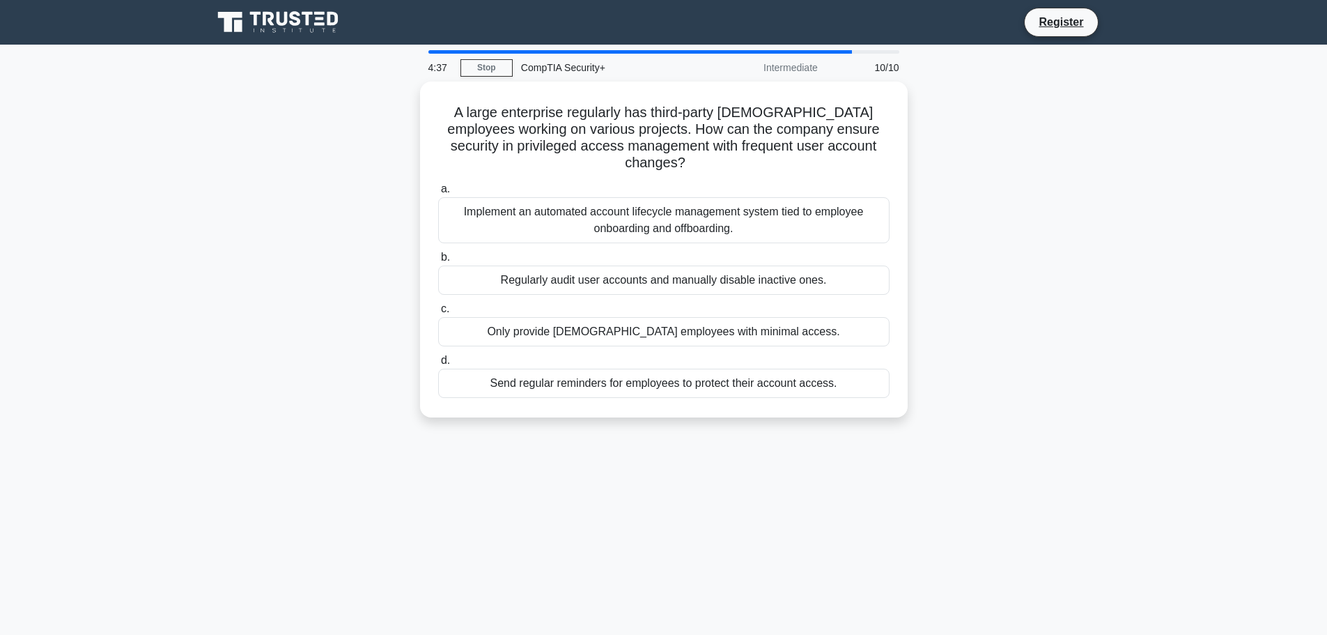
click at [1234, 215] on main "4:37 Stop CompTIA Security+ Intermediate 10/10 A large enterprise regularly has…" at bounding box center [663, 399] width 1327 height 708
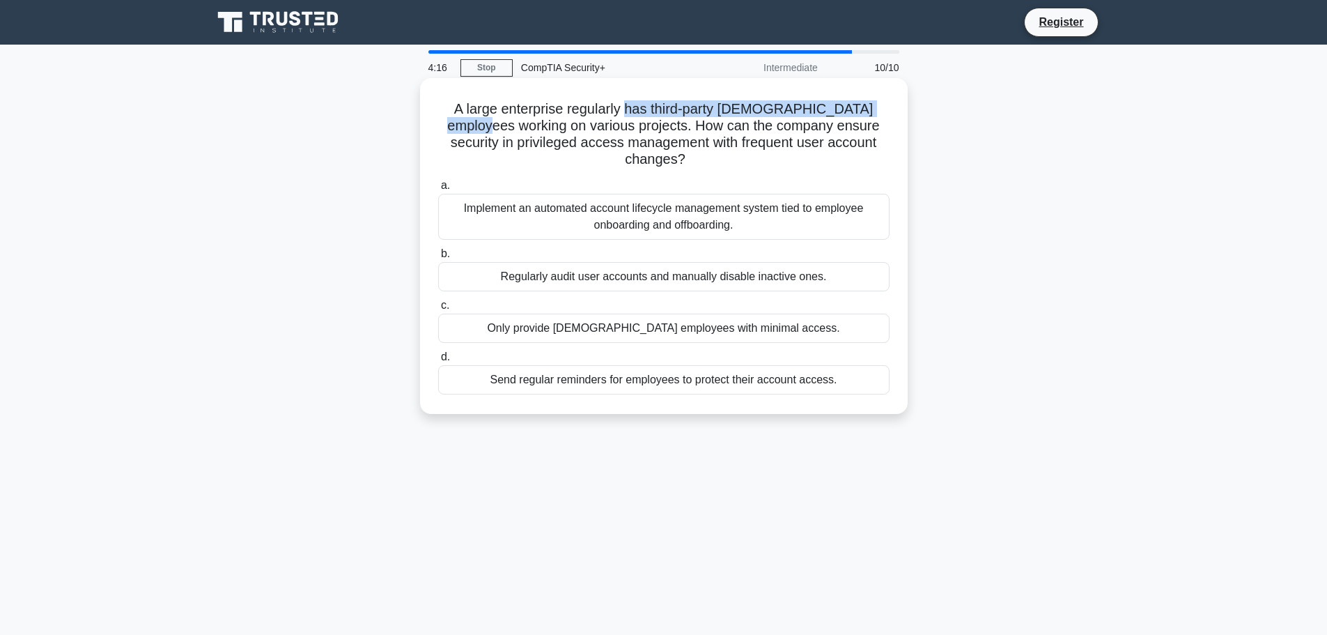
drag, startPoint x: 615, startPoint y: 111, endPoint x: 880, endPoint y: 111, distance: 264.7
click at [881, 111] on h5 "A large enterprise regularly has third-party contract employees working on vari…" at bounding box center [664, 134] width 454 height 68
drag, startPoint x: 492, startPoint y: 118, endPoint x: 492, endPoint y: 152, distance: 34.1
click at [492, 121] on h5 "A large enterprise regularly has third-party contract employees working on vari…" at bounding box center [664, 134] width 454 height 68
drag, startPoint x: 513, startPoint y: 188, endPoint x: 619, endPoint y: 194, distance: 105.3
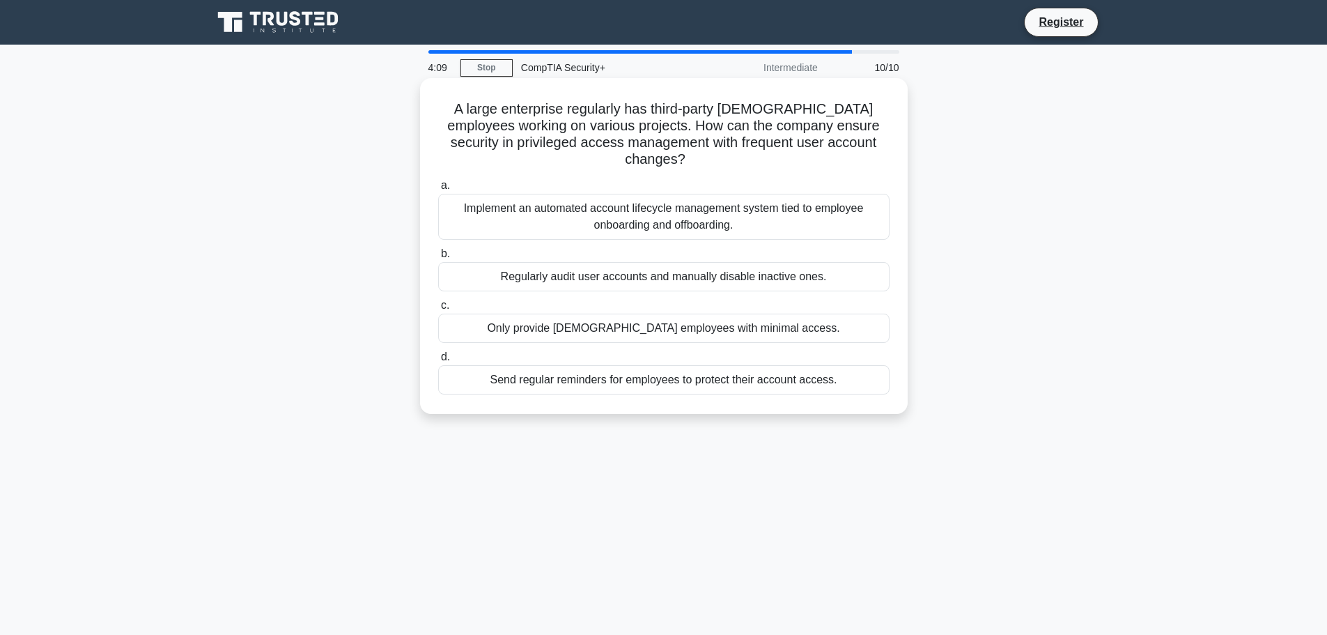
click at [514, 194] on div "Implement an automated account lifecycle management system tied to employee onb…" at bounding box center [663, 217] width 451 height 46
click at [438, 188] on input "a. Implement an automated account lifecycle management system tied to employee …" at bounding box center [438, 185] width 0 height 9
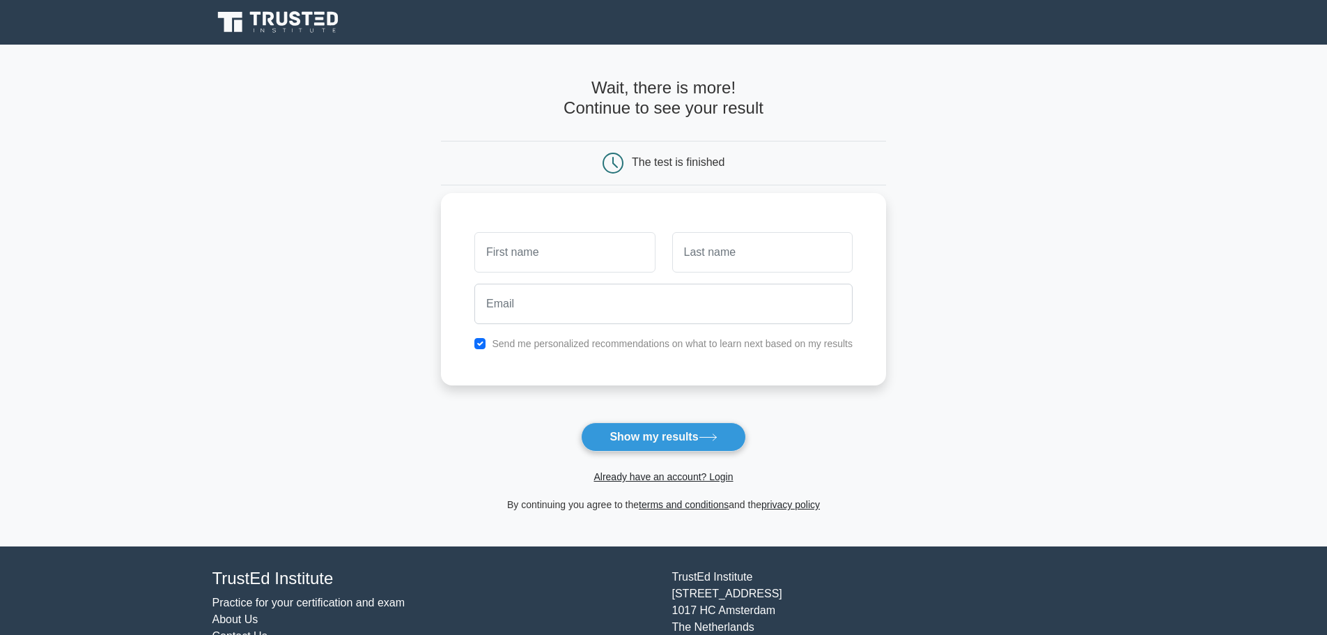
click at [555, 247] on input "text" at bounding box center [564, 252] width 180 height 40
type input "kam"
type input "van"
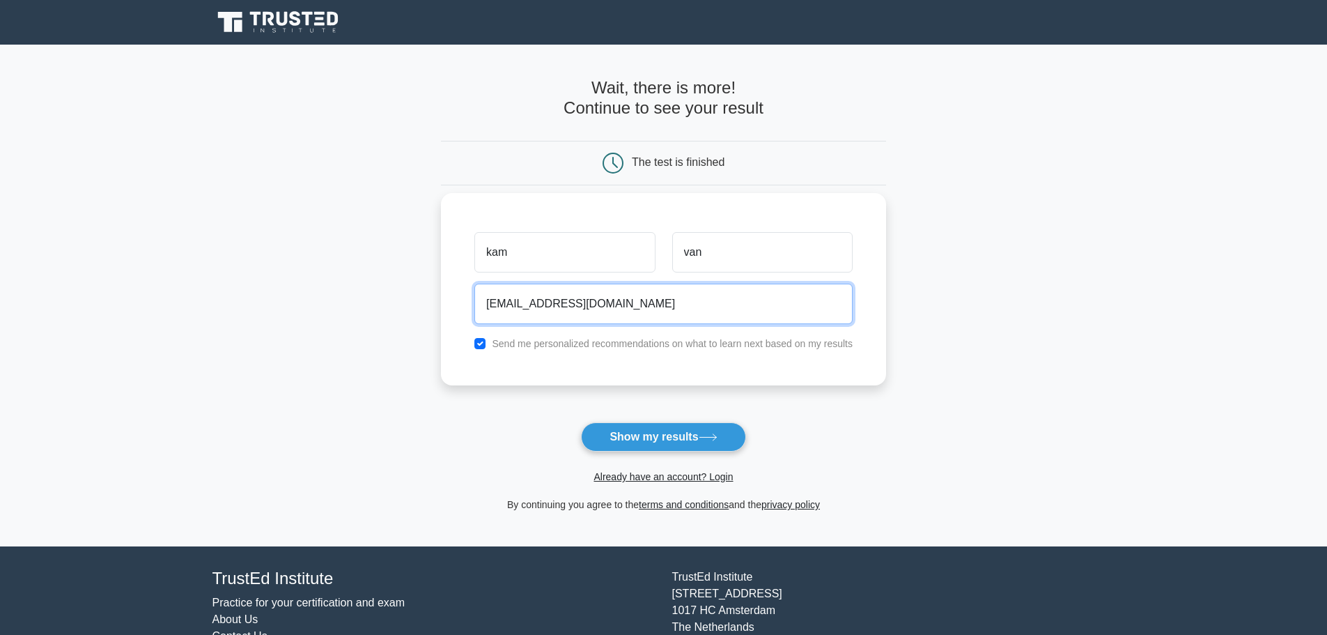
click at [535, 308] on input "kcruise257@gmail.com" at bounding box center [663, 304] width 378 height 40
click at [543, 308] on input "kcruise257@gmail.com" at bounding box center [663, 304] width 378 height 40
drag, startPoint x: 621, startPoint y: 308, endPoint x: 442, endPoint y: 315, distance: 179.9
click at [442, 315] on div "kam van kcruise257+trustedinstitute@gmail.com Send me personalized recommendati…" at bounding box center [663, 289] width 445 height 192
type input "yeet@gmail.com"
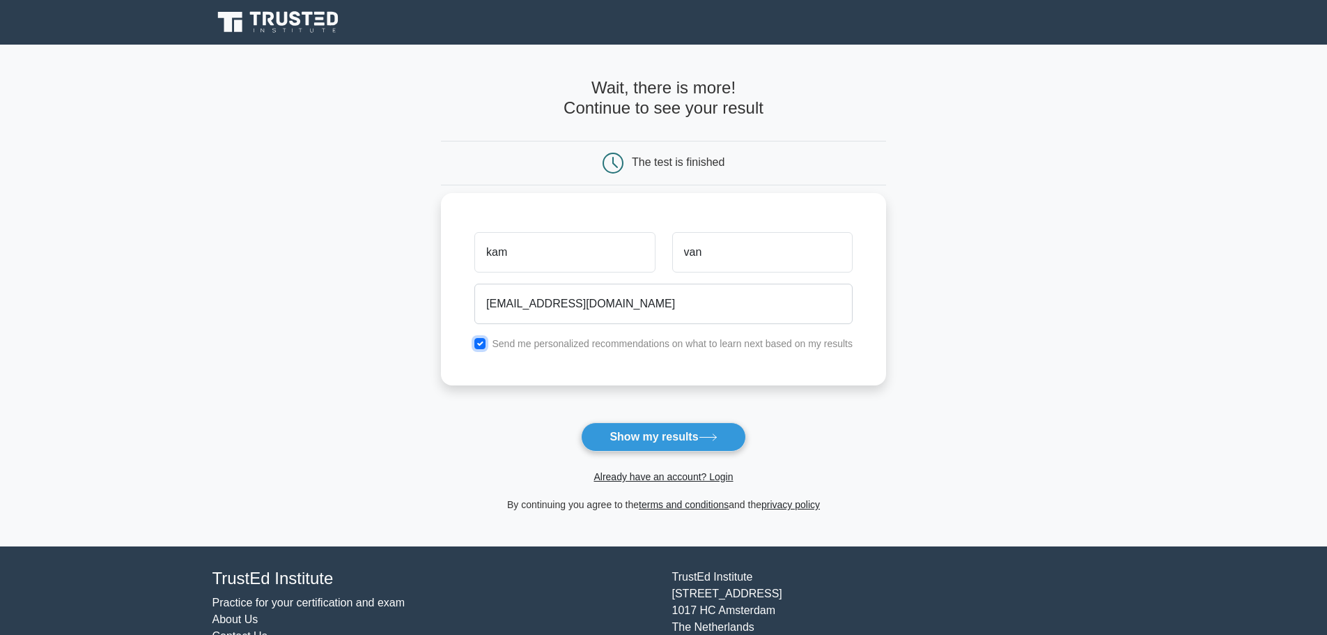
click at [478, 343] on input "checkbox" at bounding box center [479, 343] width 11 height 11
checkbox input "false"
click at [638, 437] on button "Show my results" at bounding box center [663, 436] width 164 height 29
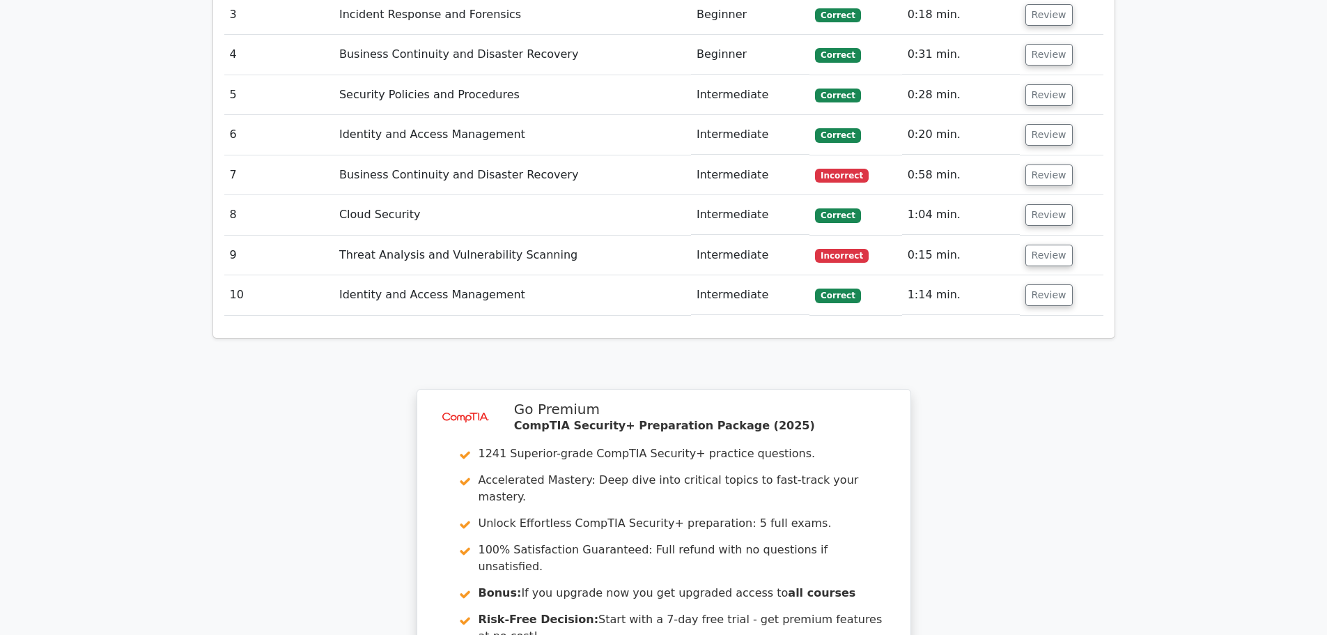
scroll to position [1602, 0]
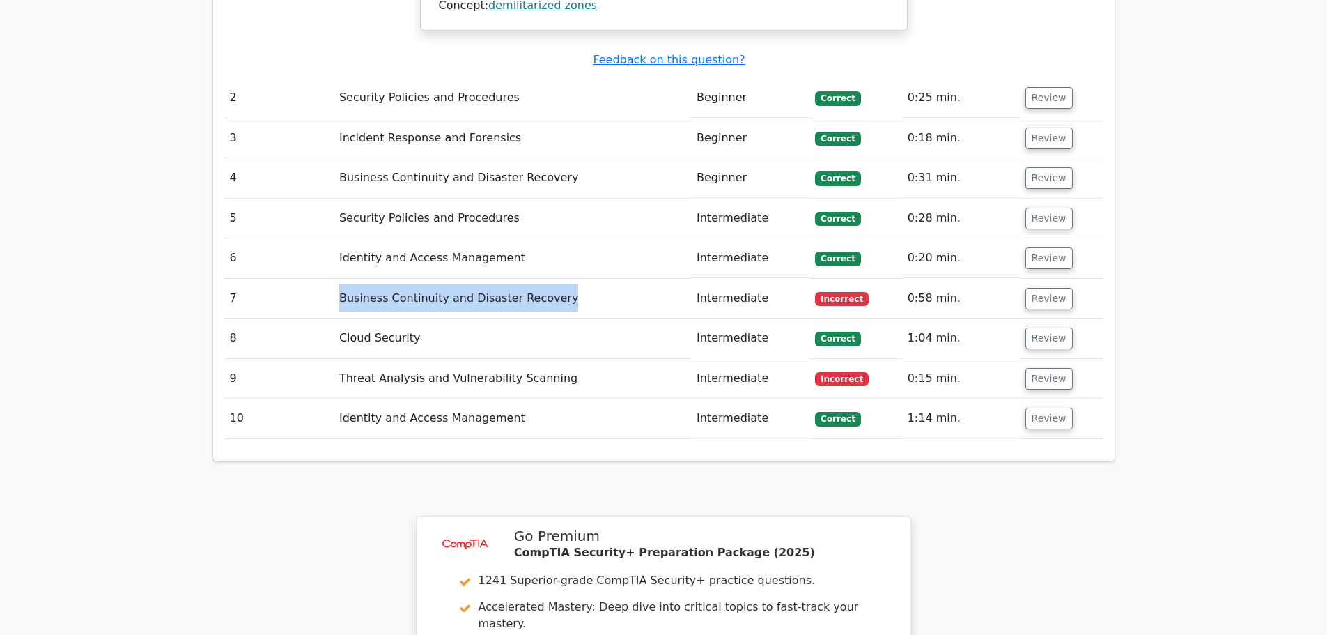
click at [576, 279] on td "Business Continuity and Disaster Recovery" at bounding box center [512, 299] width 357 height 40
click at [1031, 288] on button "Review" at bounding box center [1048, 299] width 47 height 22
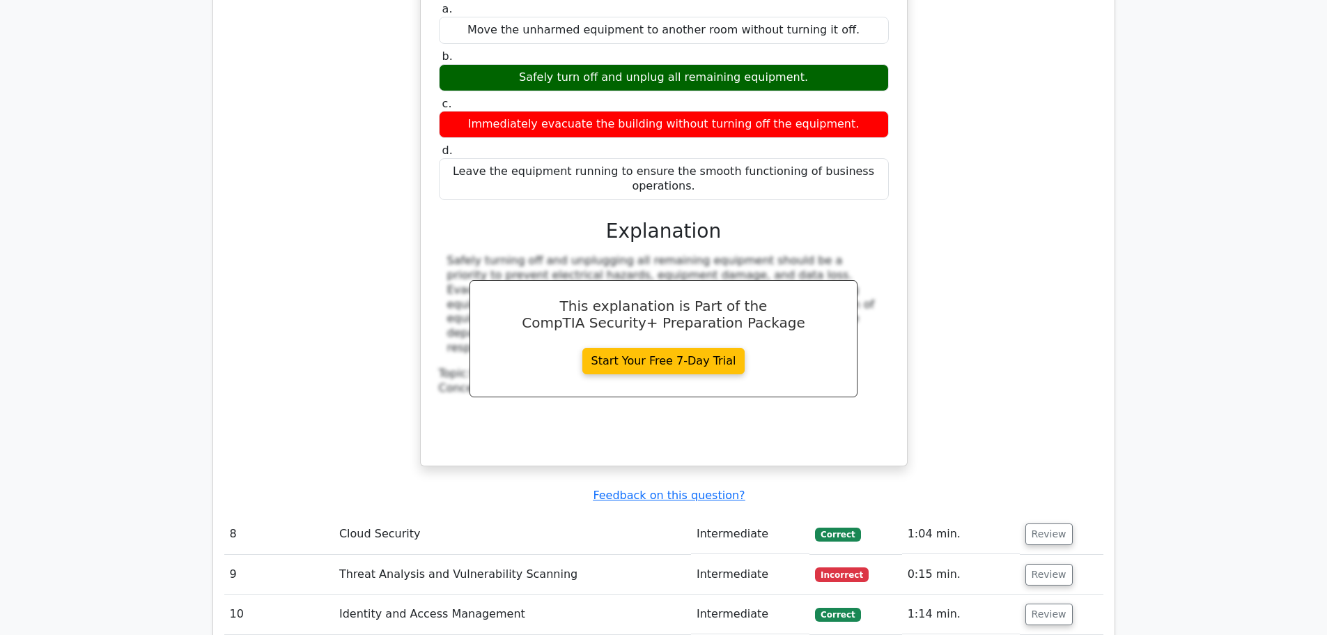
scroll to position [2299, 0]
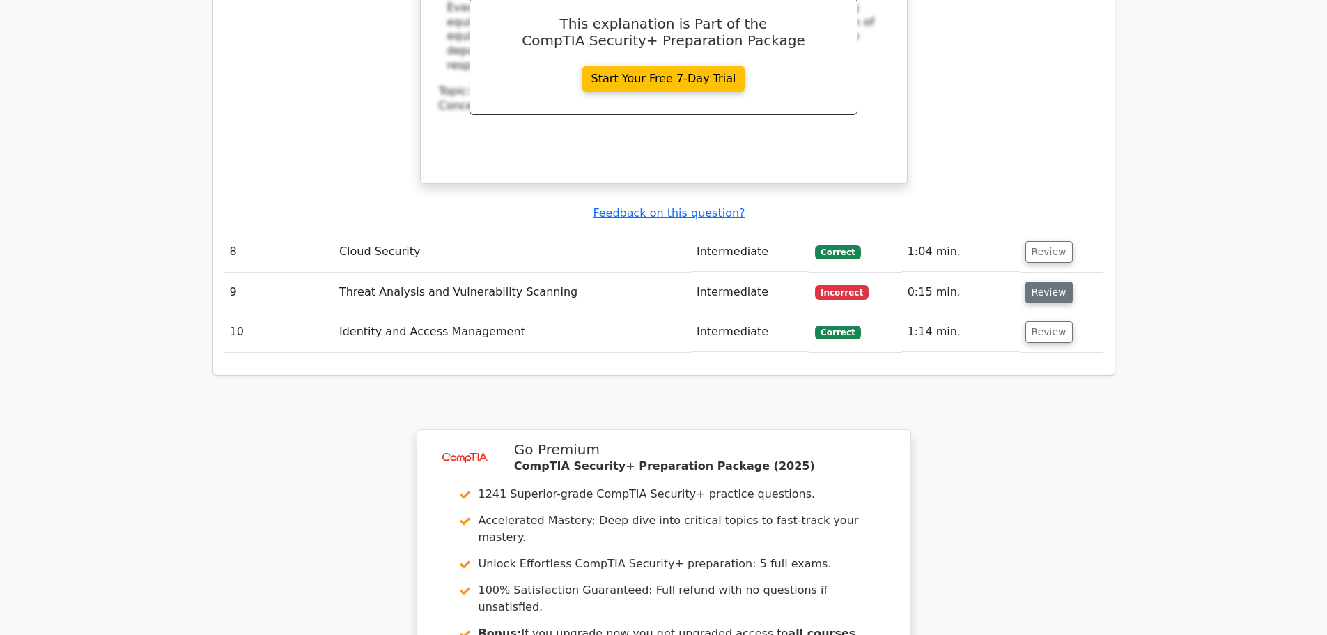
click at [1031, 281] on button "Review" at bounding box center [1048, 292] width 47 height 22
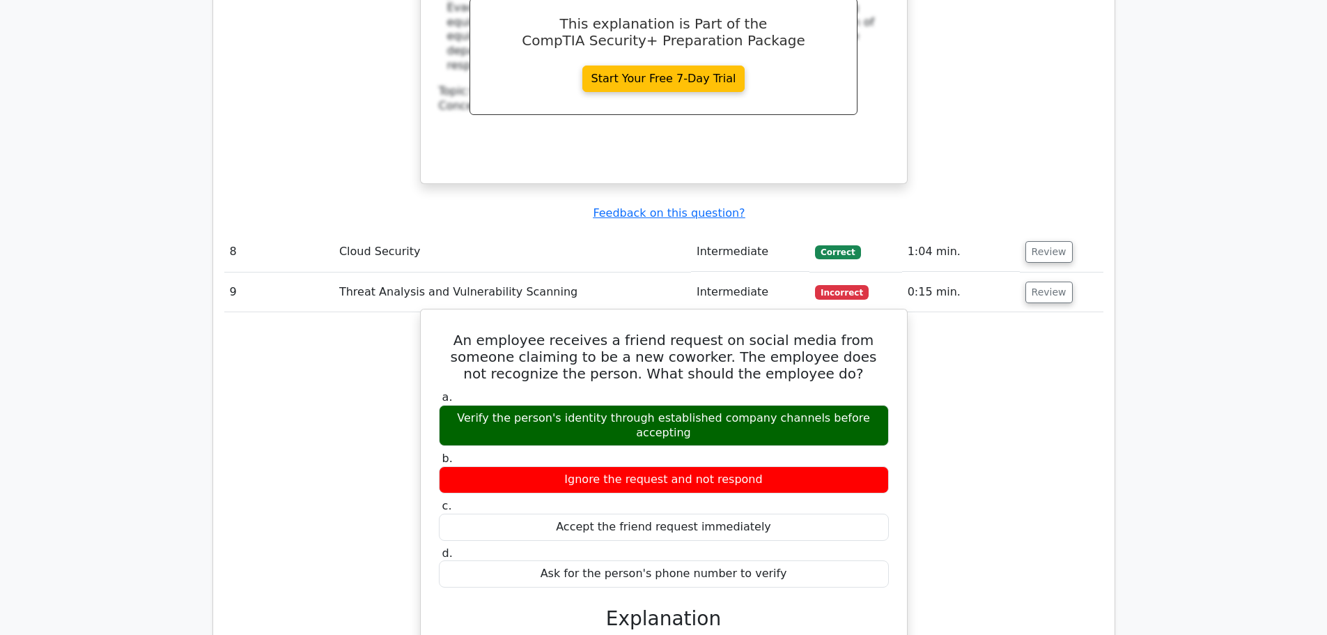
drag, startPoint x: 283, startPoint y: 334, endPoint x: 444, endPoint y: 311, distance: 162.6
click at [299, 334] on div "An employee receives a friend request on social media from someone claiming to …" at bounding box center [663, 593] width 879 height 562
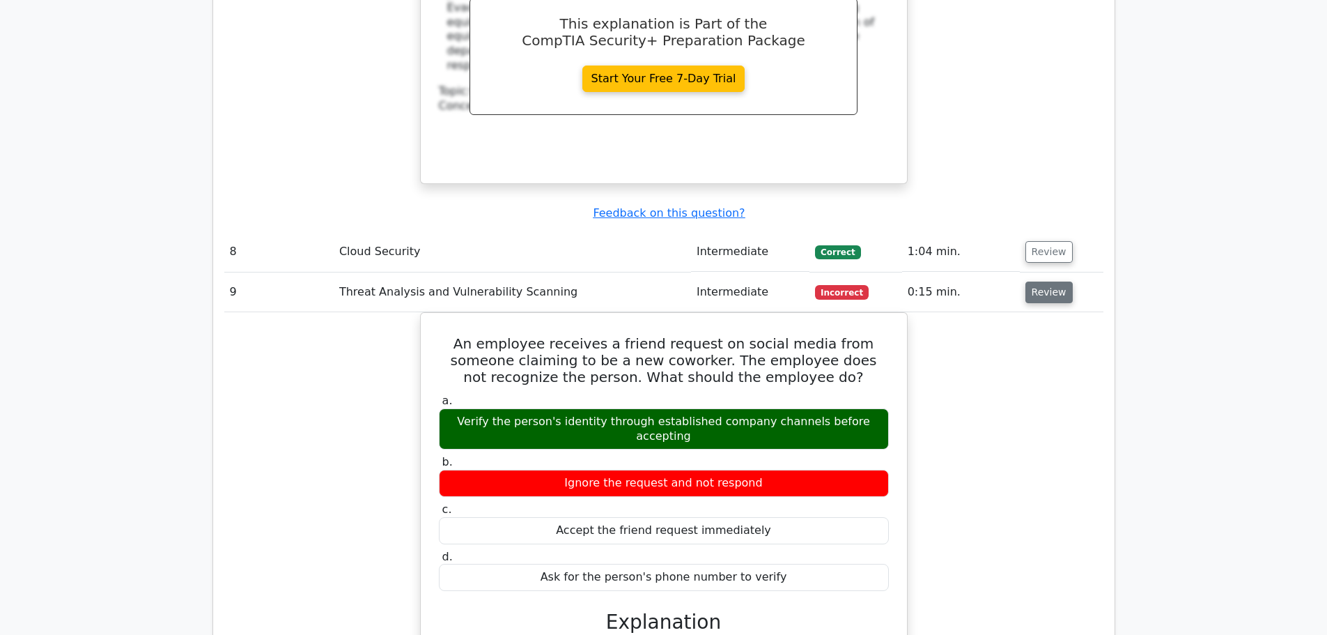
click at [1039, 281] on button "Review" at bounding box center [1048, 292] width 47 height 22
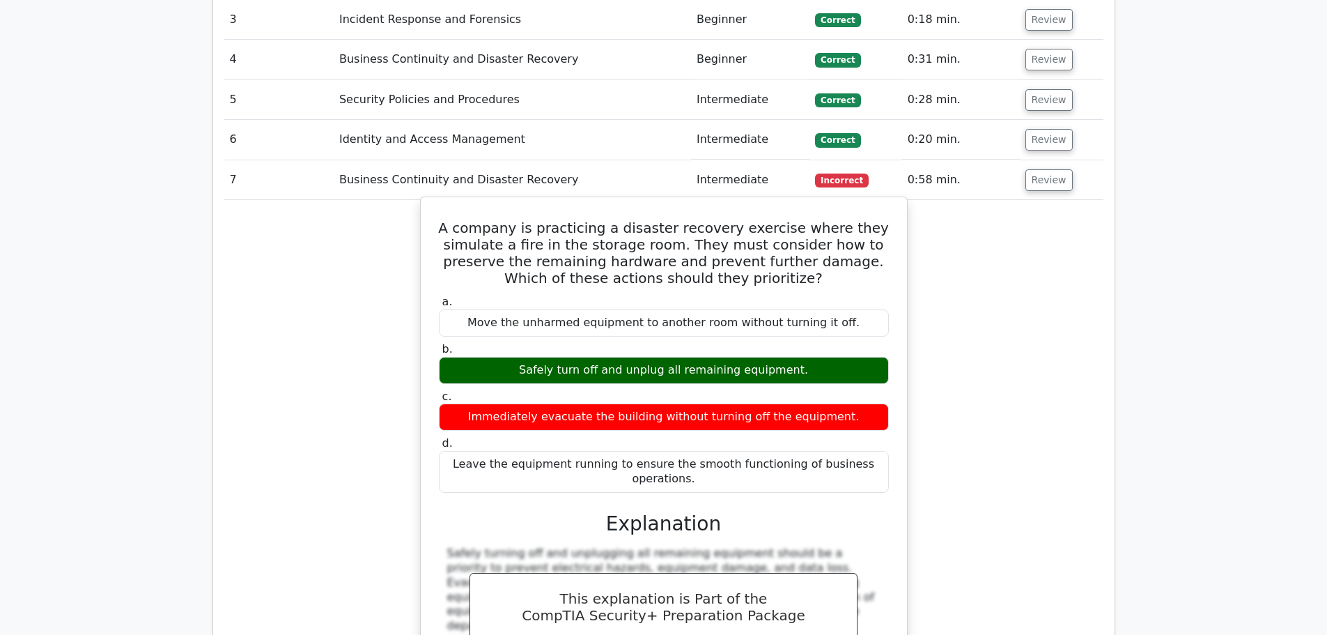
scroll to position [1533, 0]
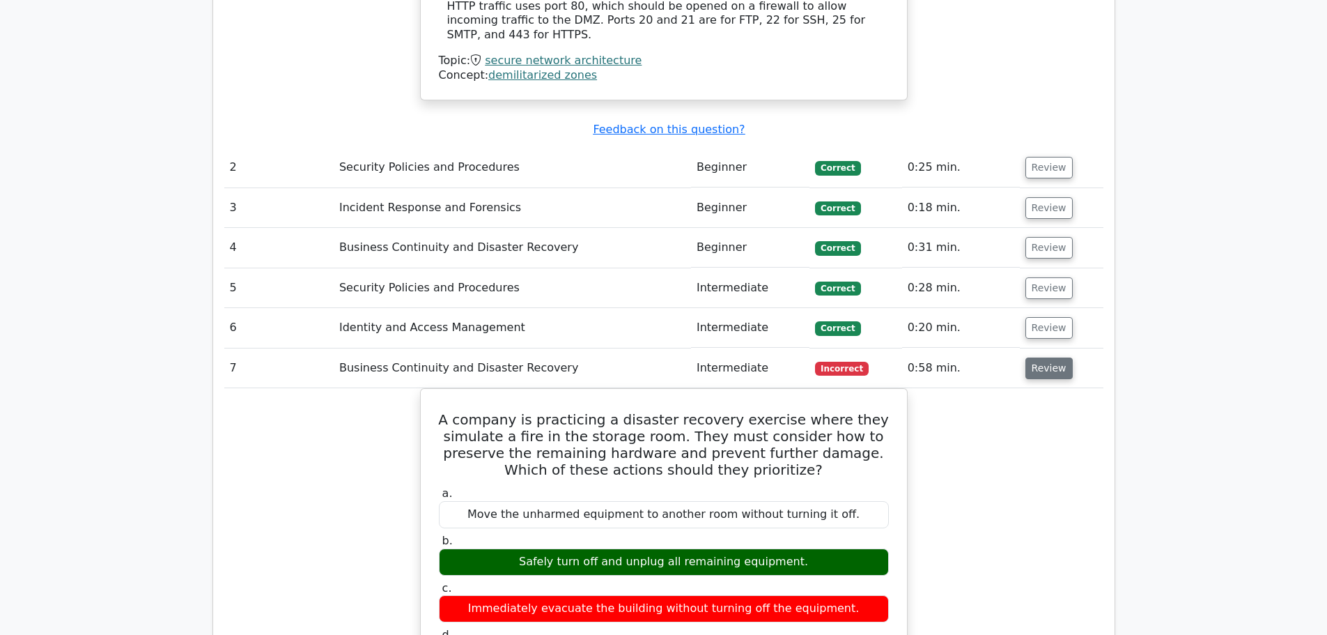
click at [1047, 357] on button "Review" at bounding box center [1048, 368] width 47 height 22
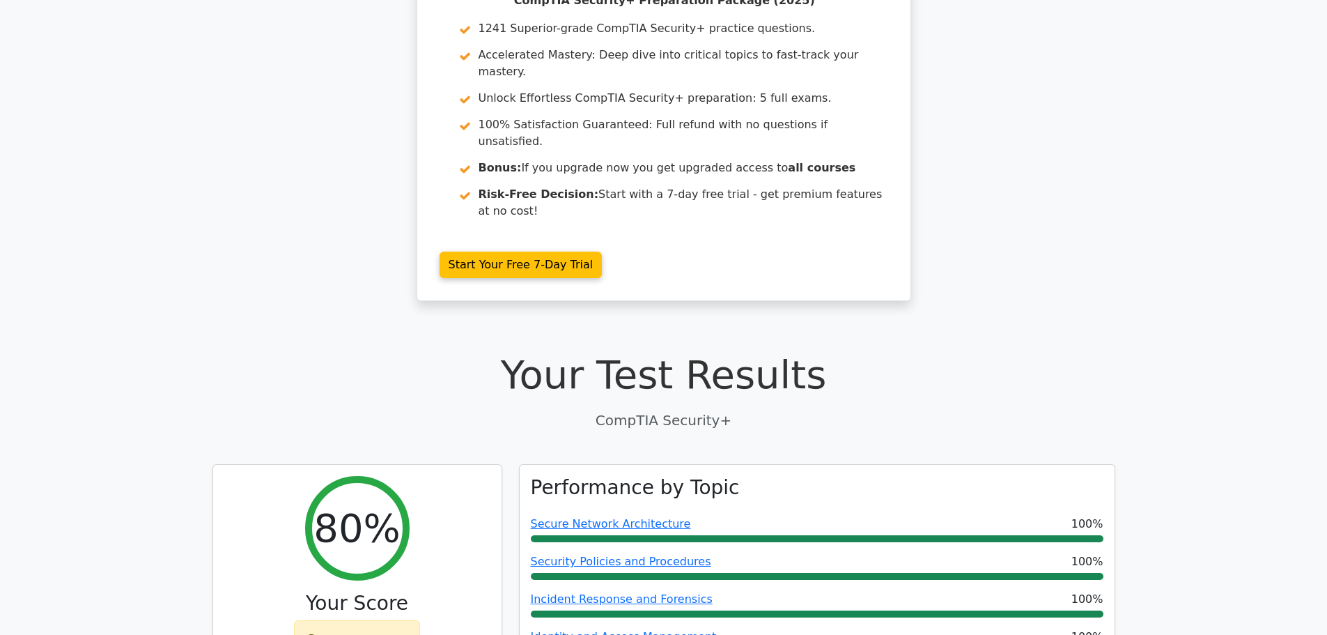
scroll to position [0, 0]
